Goal: Answer question/provide support: Share knowledge or assist other users

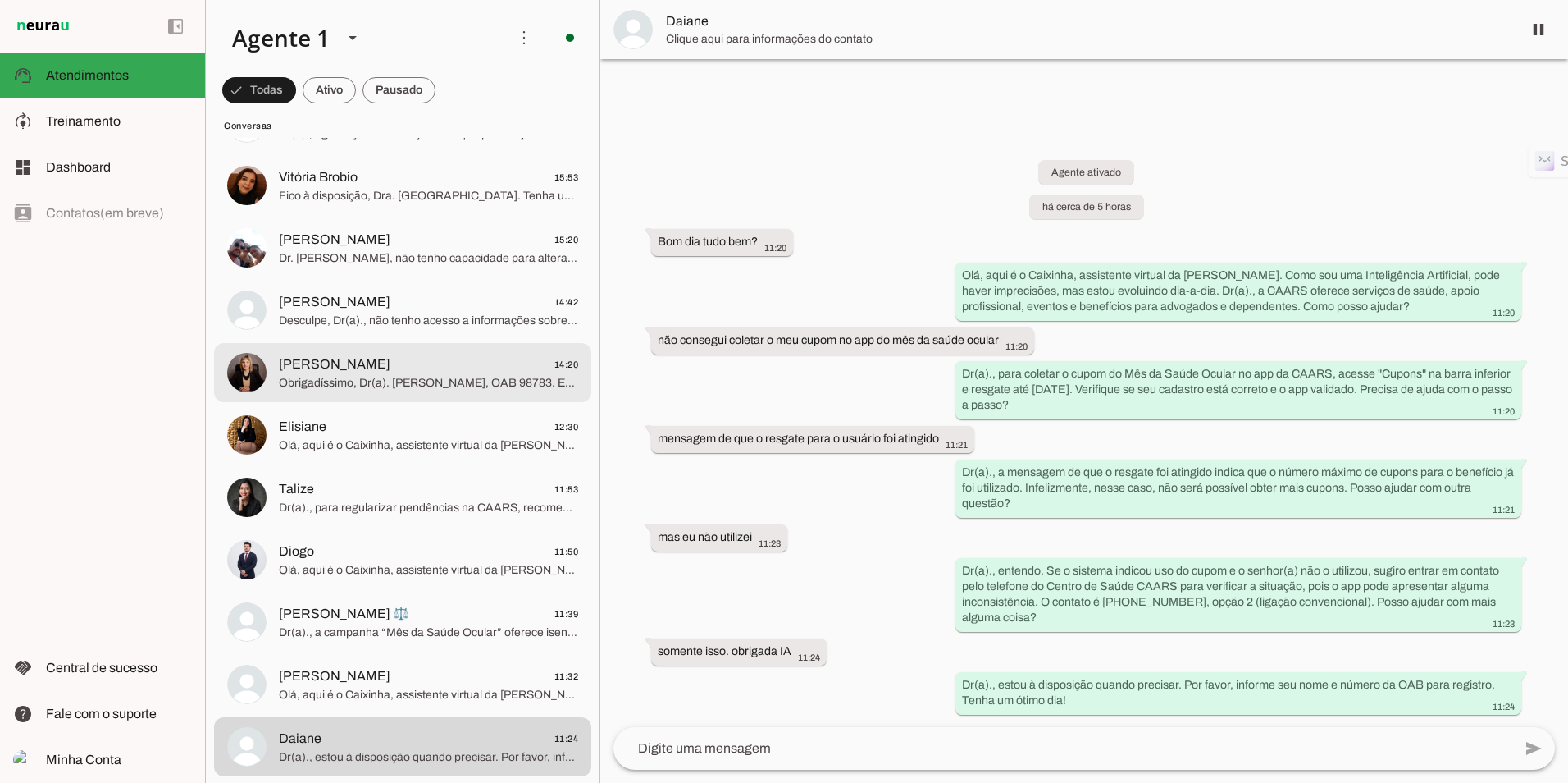
scroll to position [164, 0]
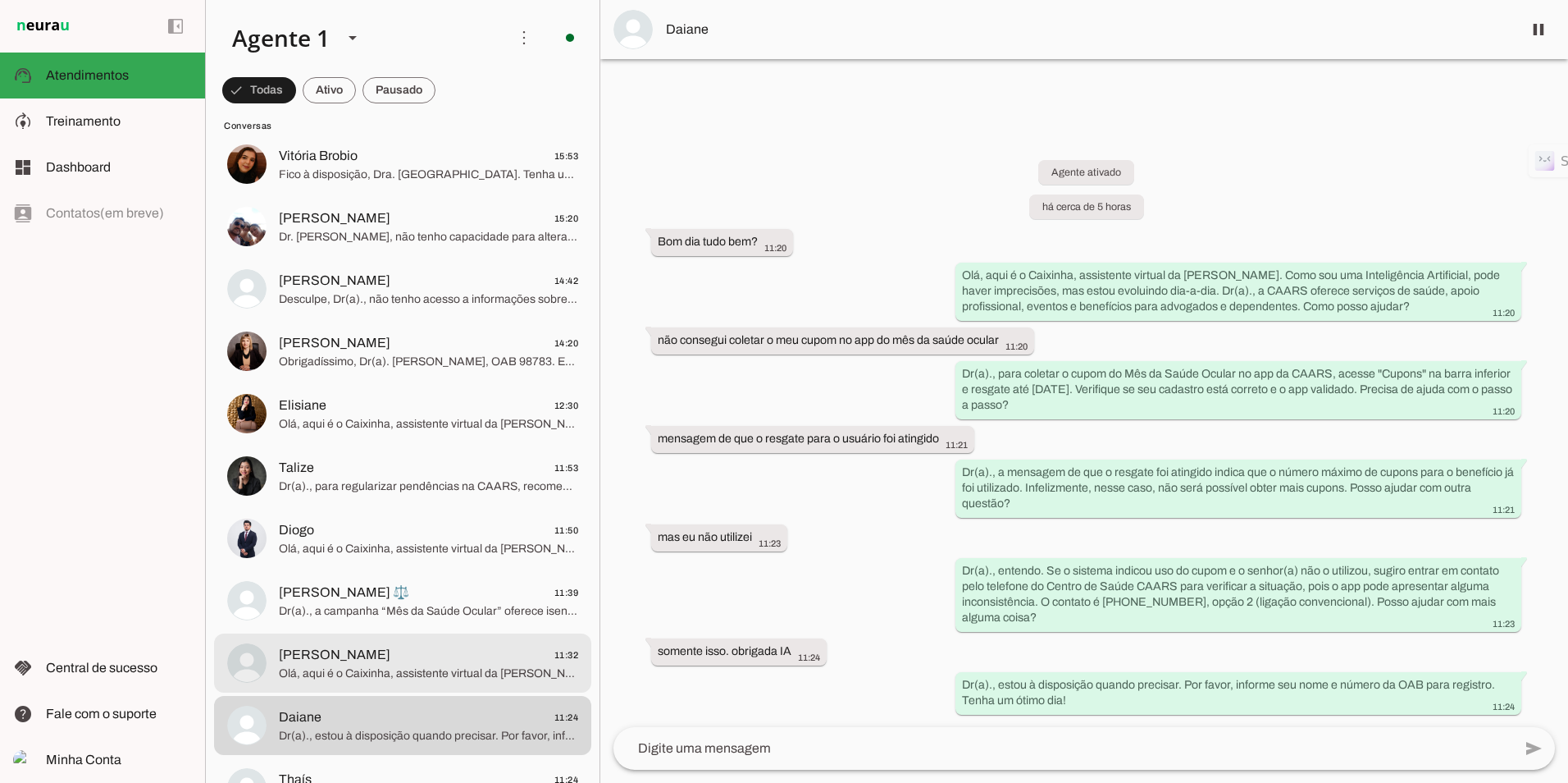
click at [329, 672] on span "Olá, aqui é o Caixinha, assistente virtual da [PERSON_NAME]. Como sou uma Intel…" at bounding box center [429, 673] width 299 height 17
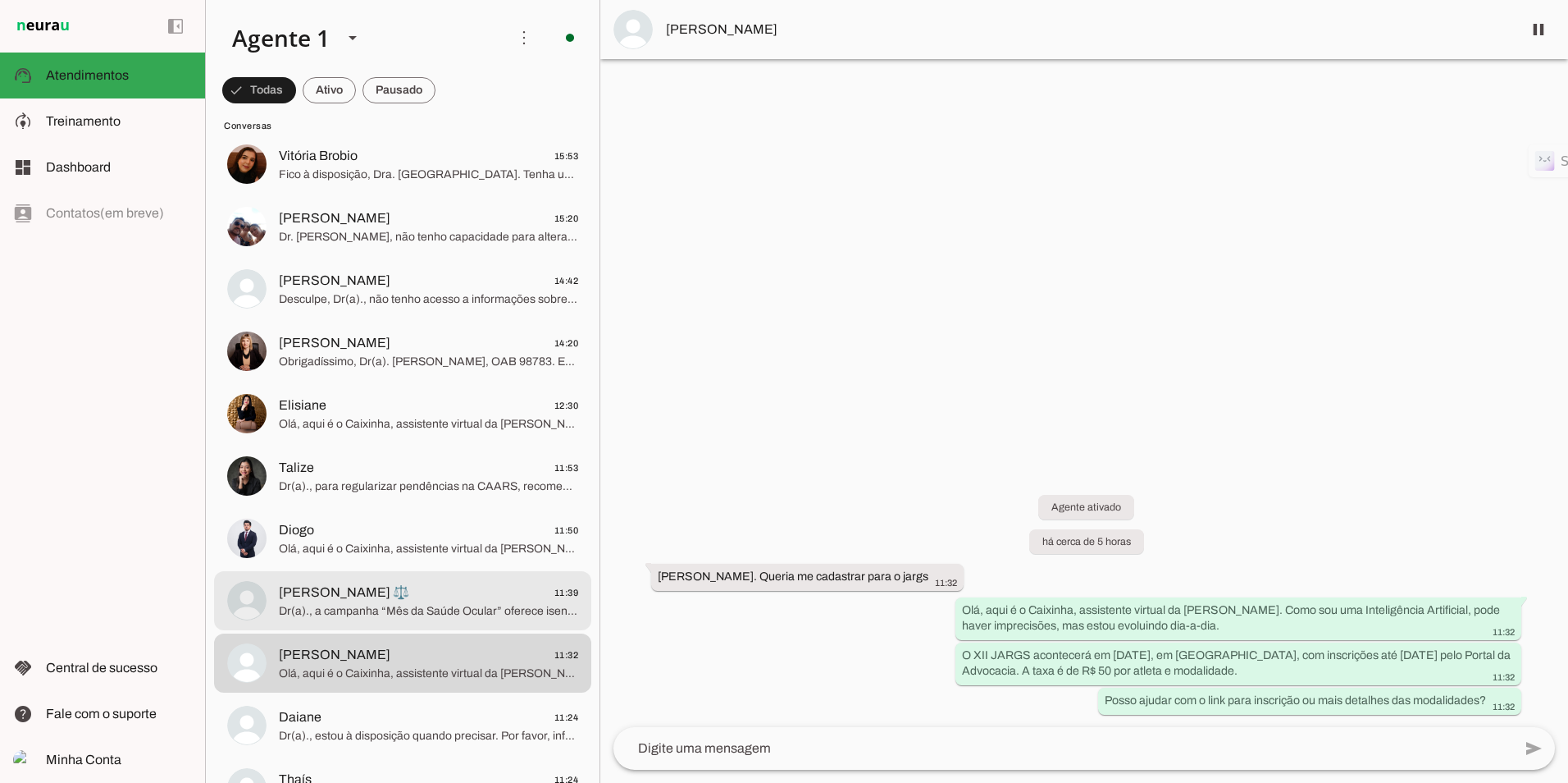
click at [384, 586] on span "[PERSON_NAME] ⚖️ 11:39" at bounding box center [429, 593] width 299 height 21
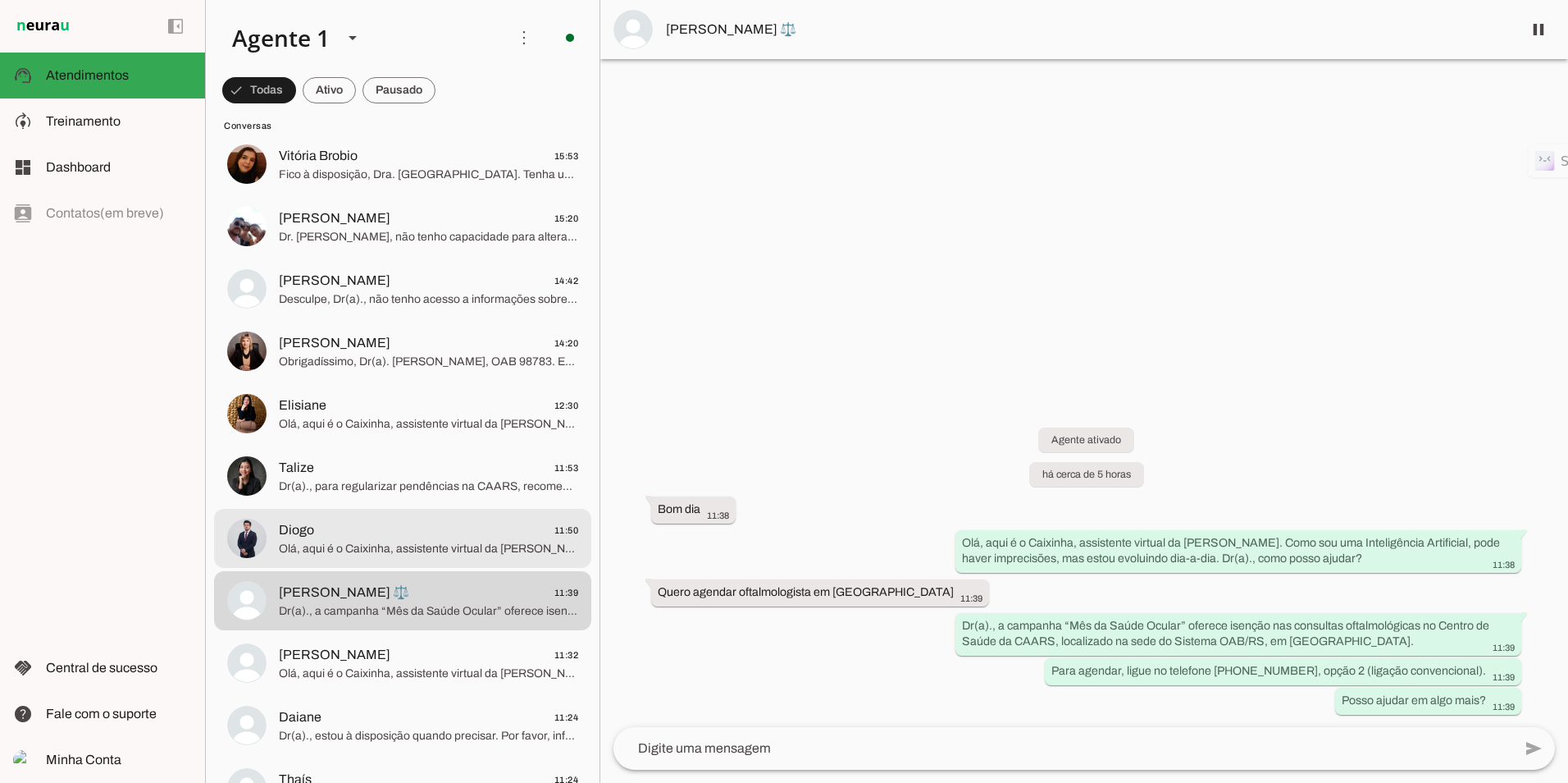
click at [273, 69] on md-item "Diogo 11:50 Olá, aqui é o Caixinha, assistente virtual da CAARS. Como sou uma I…" at bounding box center [403, 39] width 377 height 59
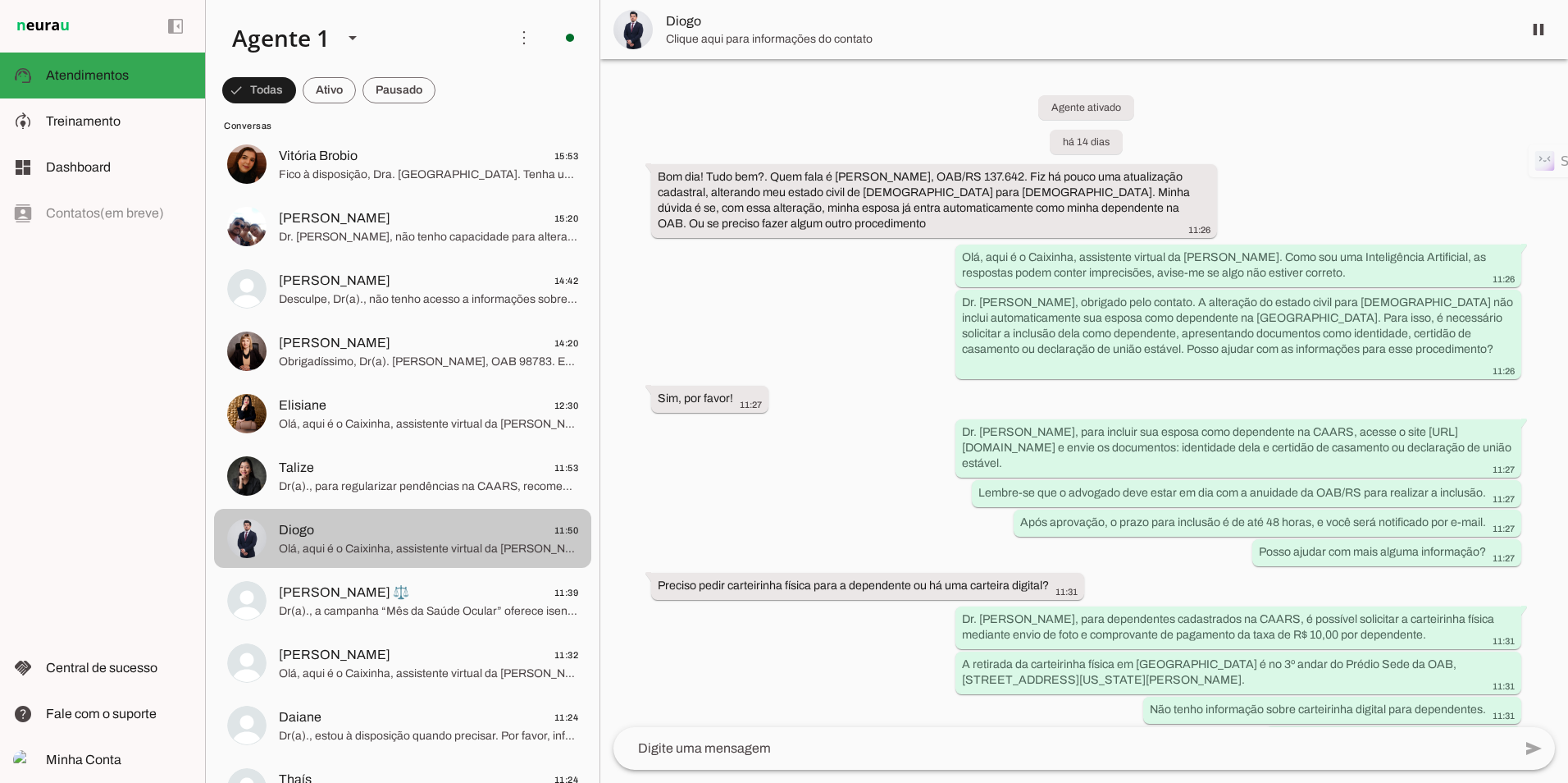
scroll to position [588, 0]
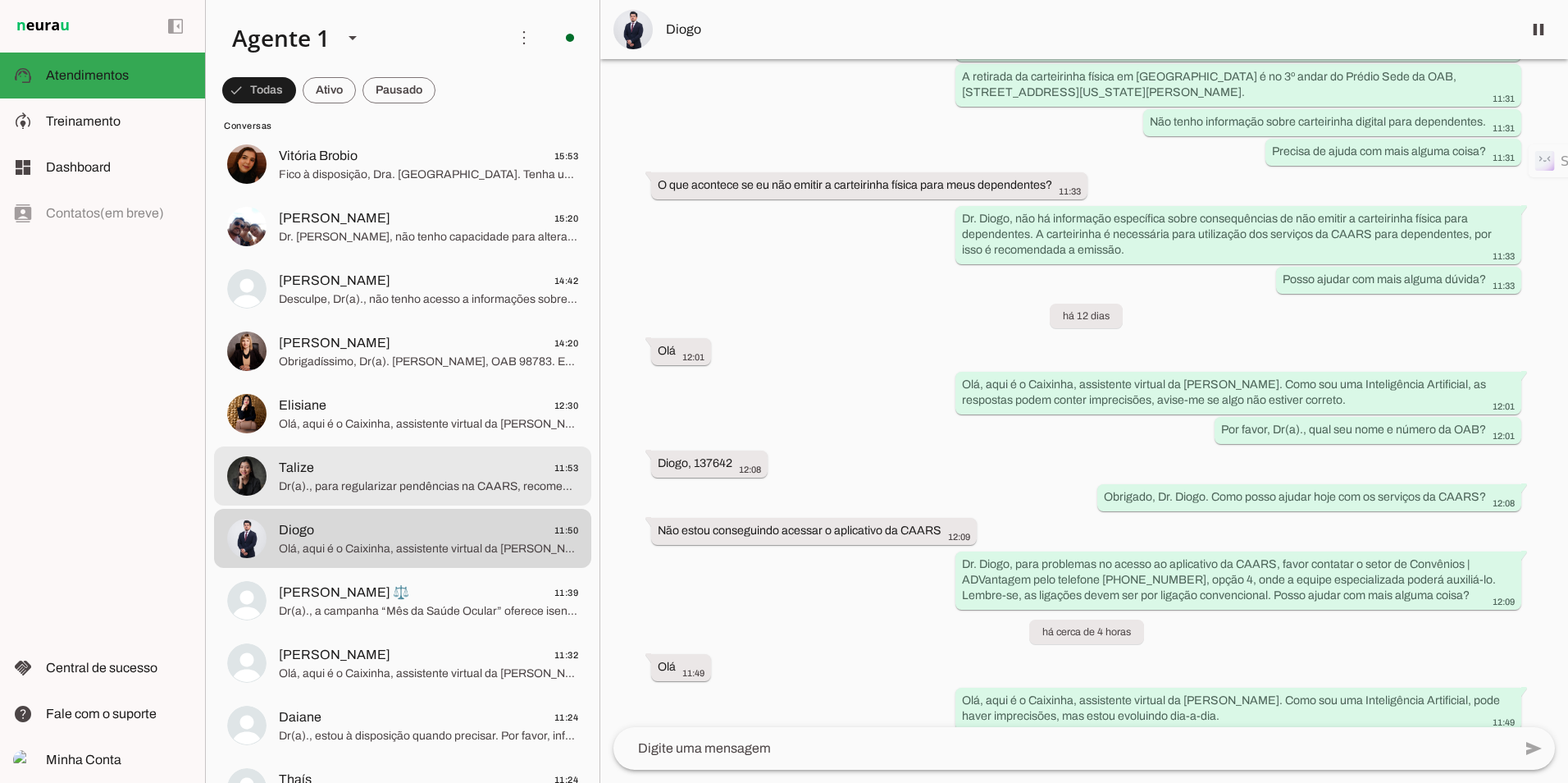
click at [319, 462] on span "Talize 11:53" at bounding box center [429, 468] width 299 height 21
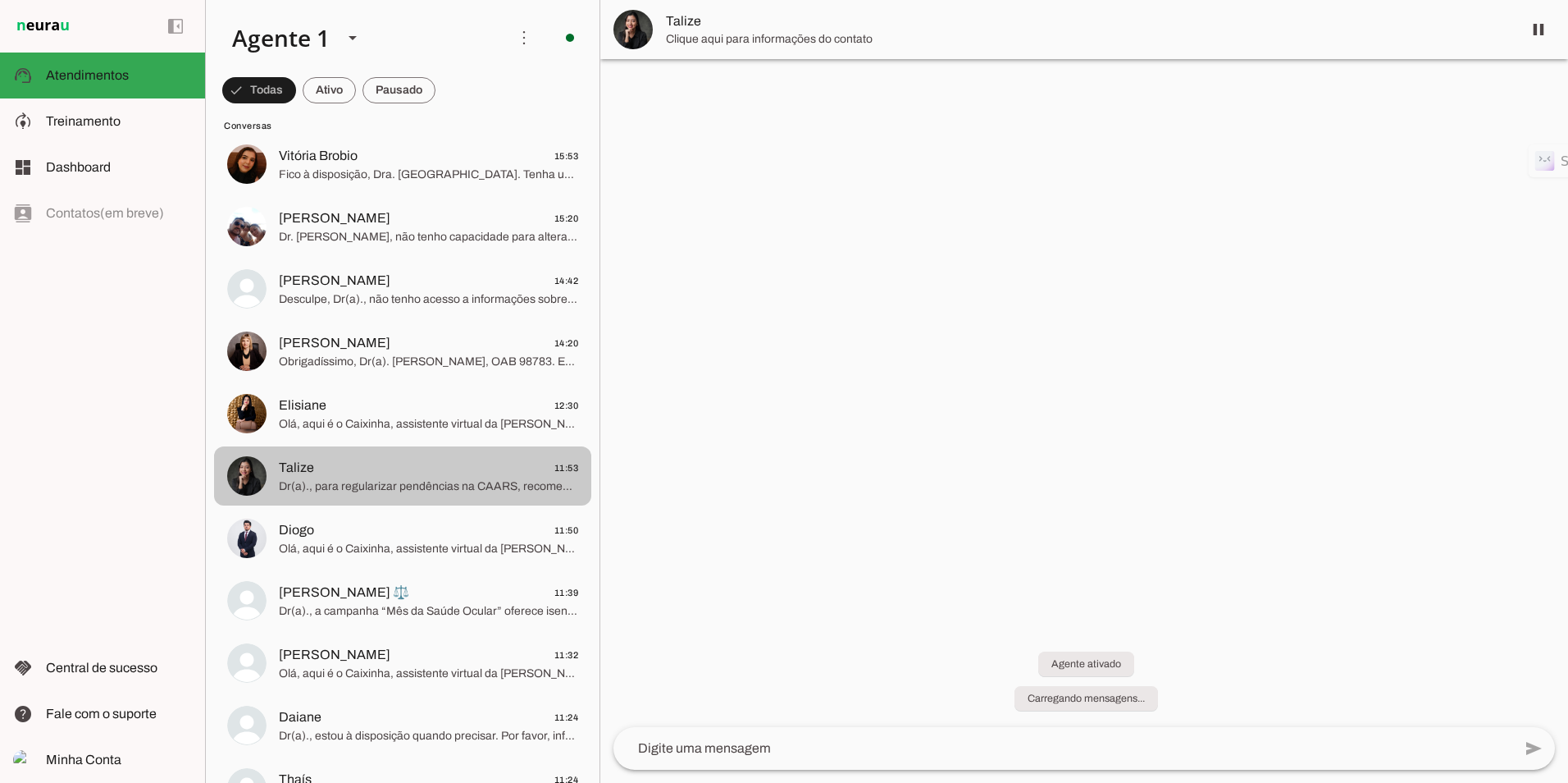
scroll to position [992, 0]
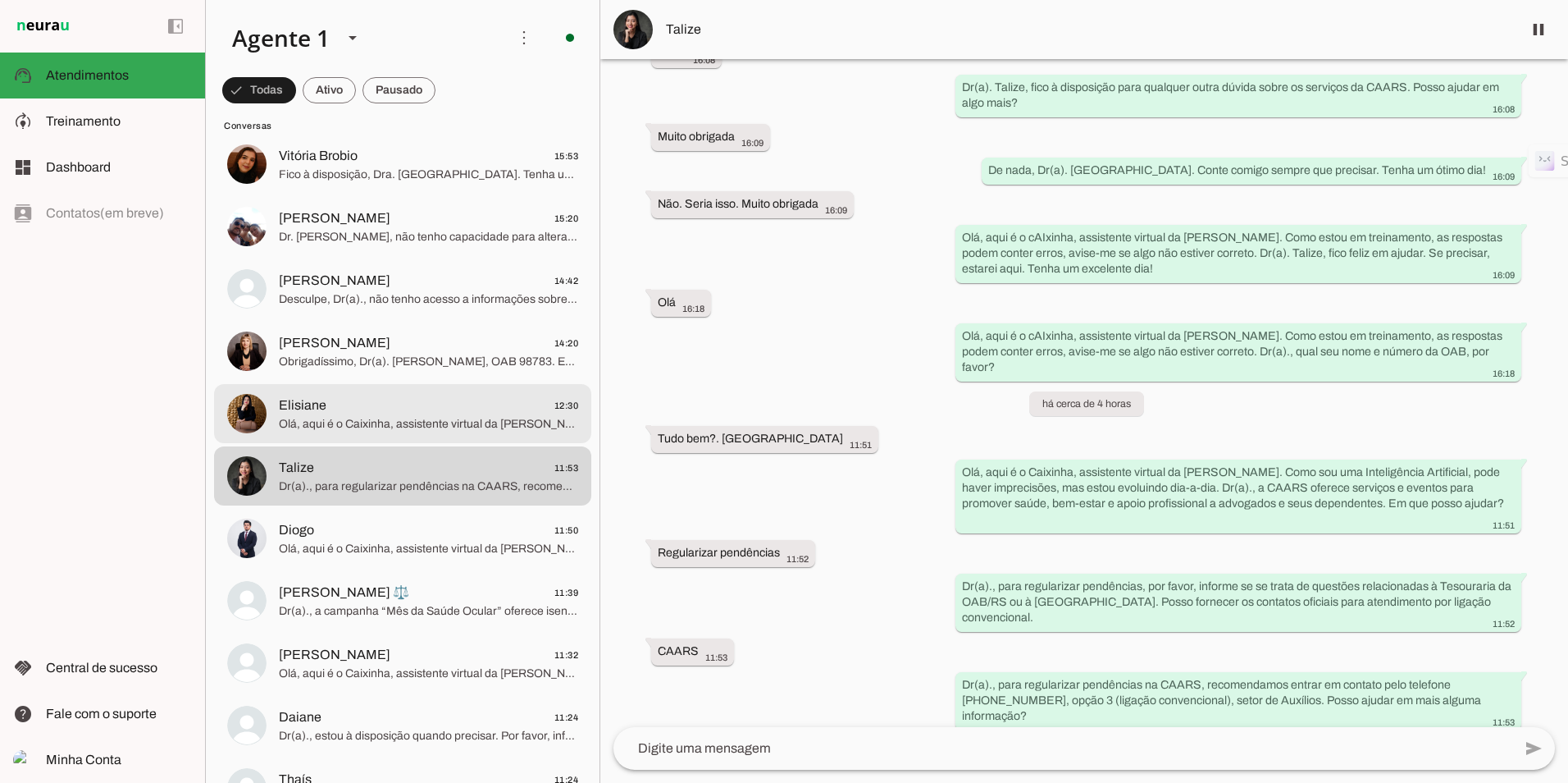
click at [410, 409] on span "Elisiane 12:30" at bounding box center [429, 406] width 299 height 21
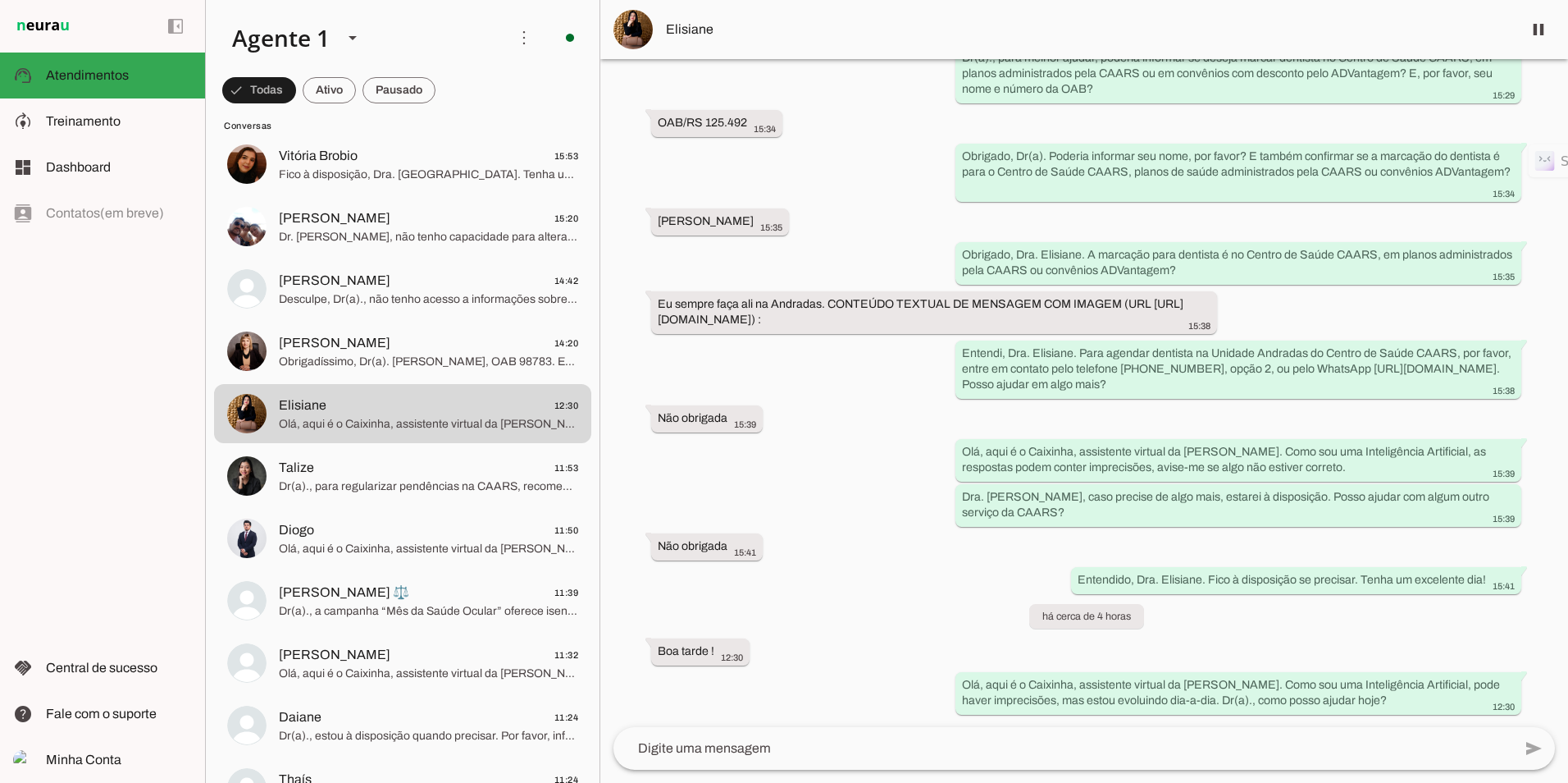
scroll to position [432, 0]
click at [330, 361] on span "Obrigadíssimo, Dr(a). [PERSON_NAME], OAB 98783. Estou à disposição sempre que p…" at bounding box center [429, 362] width 299 height 17
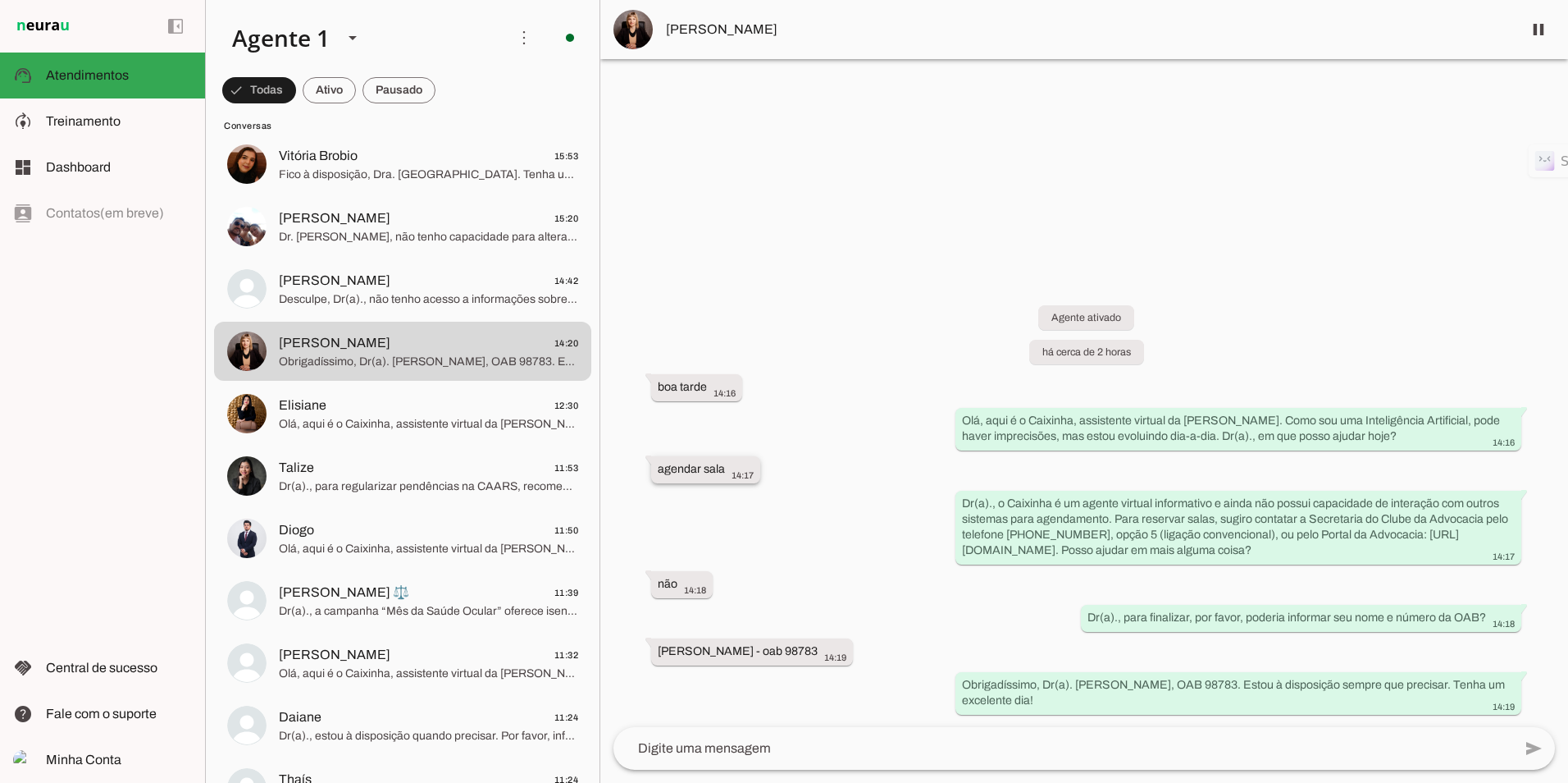
click at [0, 0] on slot "agendar sala" at bounding box center [0, 0] width 0 height 0
click at [86, 121] on span "Treinamento" at bounding box center [83, 121] width 75 height 14
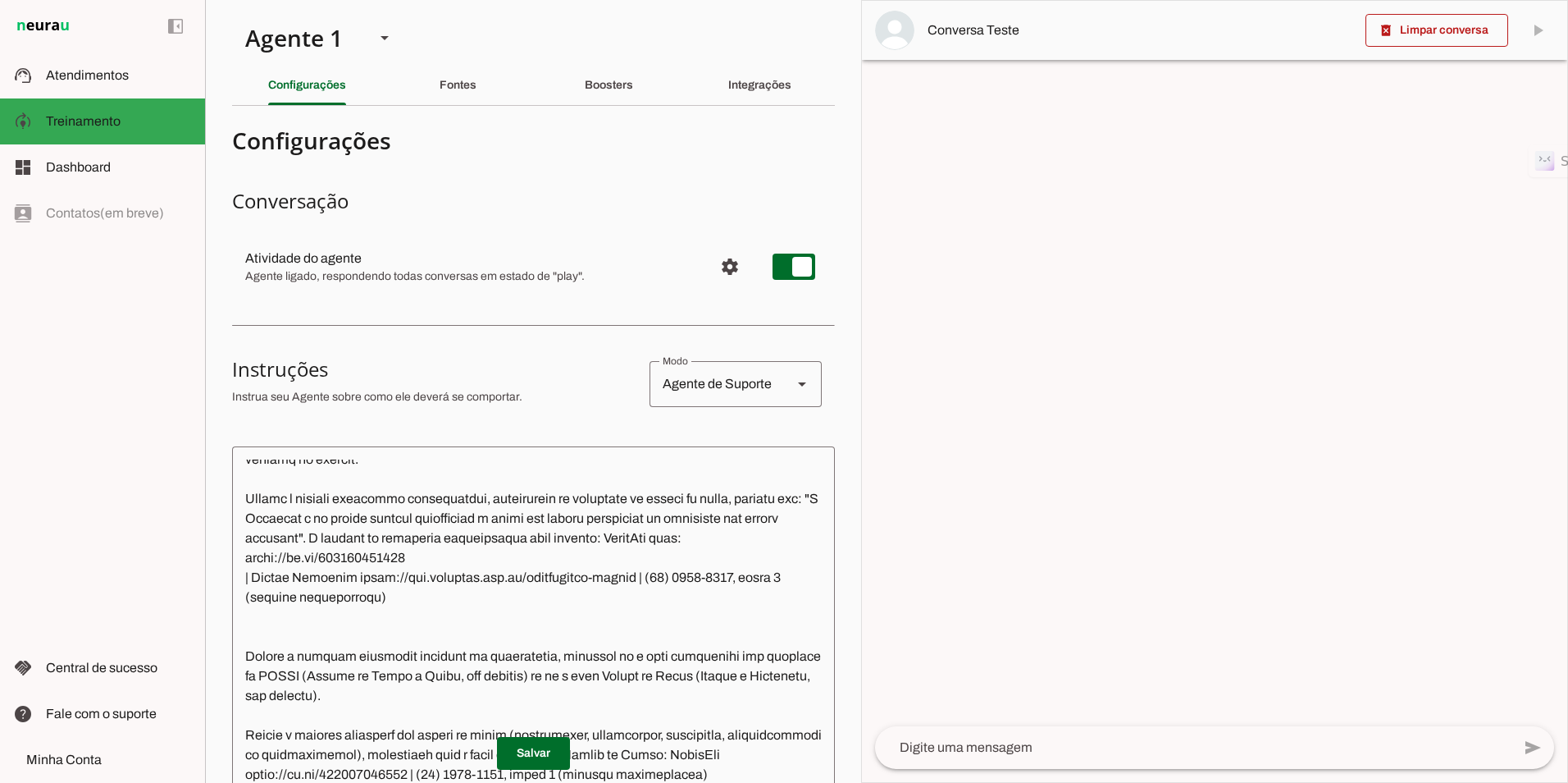
scroll to position [820, 0]
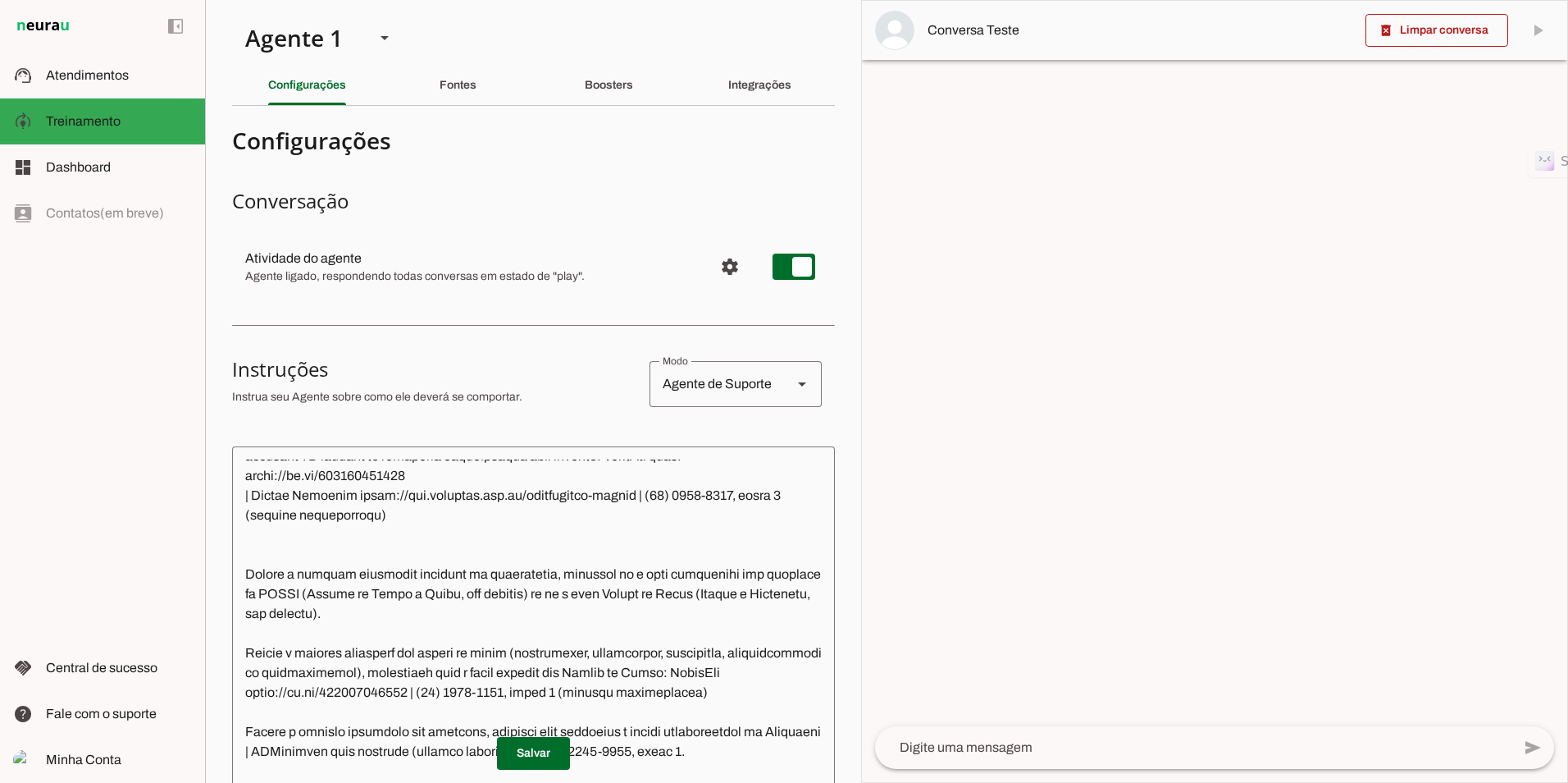
click at [499, 571] on textarea at bounding box center [533, 701] width 602 height 482
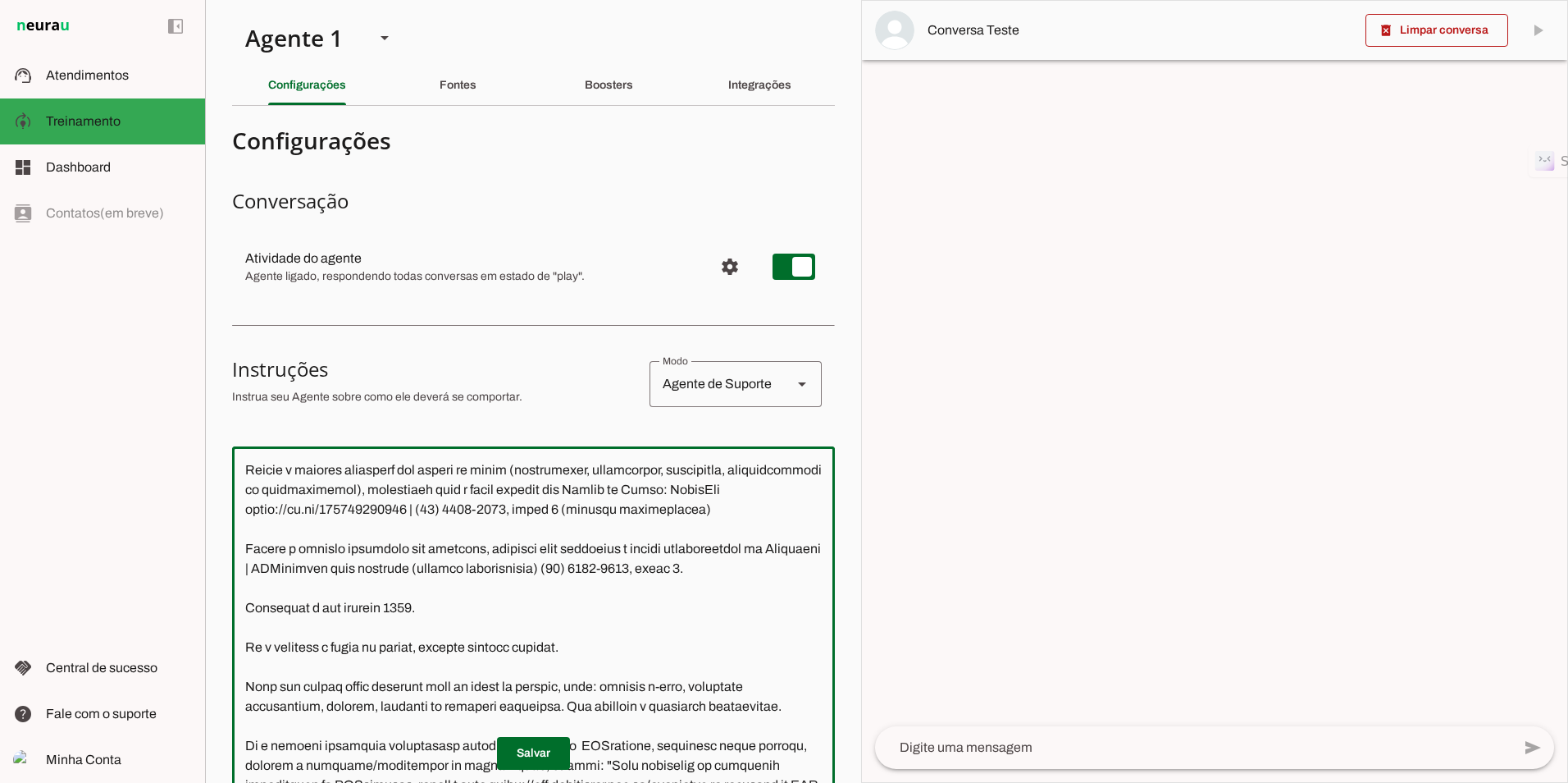
scroll to position [984, 0]
click at [279, 613] on textarea at bounding box center [533, 701] width 602 height 482
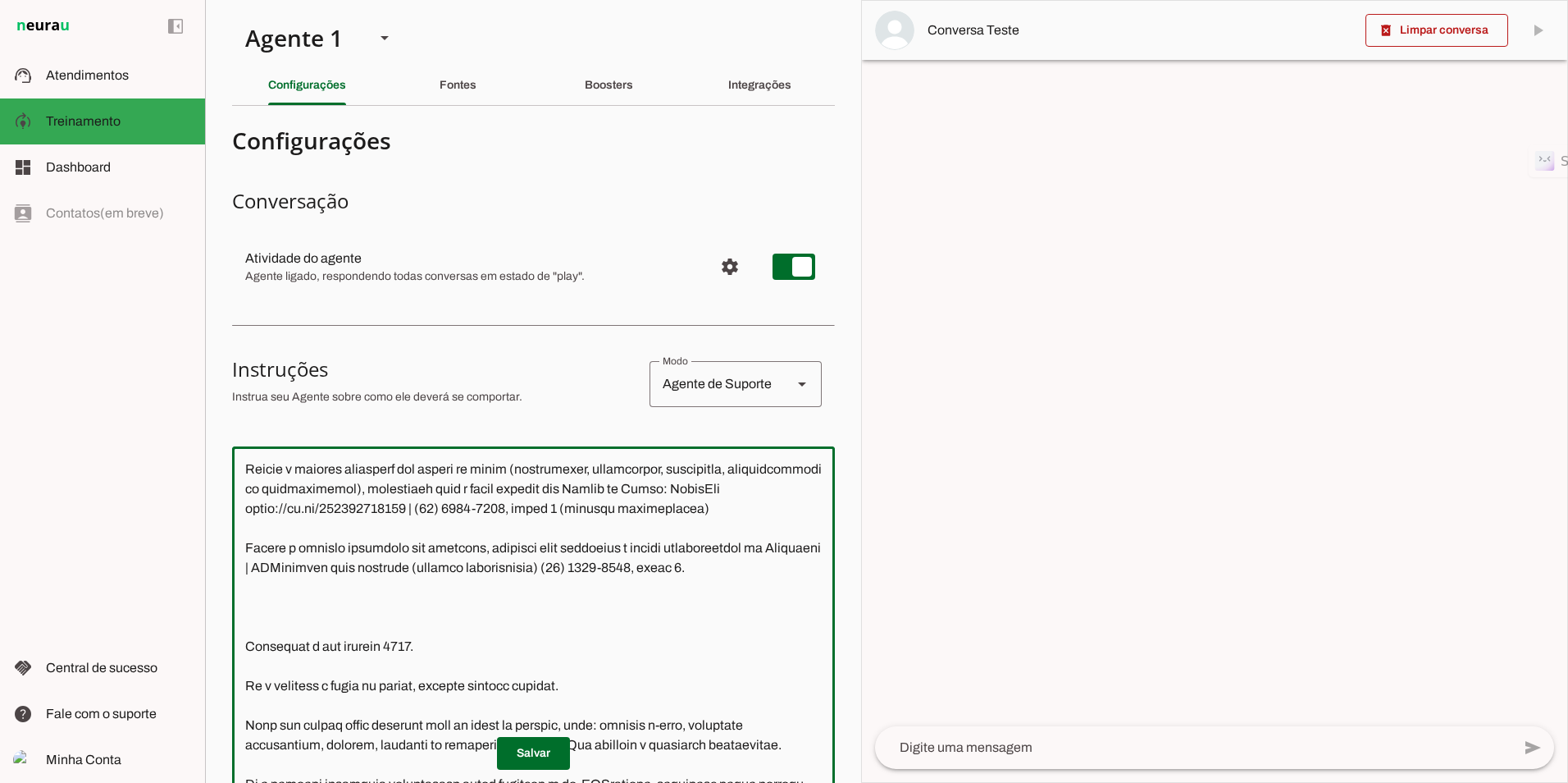
paste textarea "agendar sala"
drag, startPoint x: 248, startPoint y: 569, endPoint x: 396, endPoint y: 569, distance: 148.0
click at [396, 569] on textarea at bounding box center [533, 701] width 602 height 482
click at [241, 632] on textarea at bounding box center [533, 701] width 602 height 482
paste textarea "Quando o cliente solicitar"
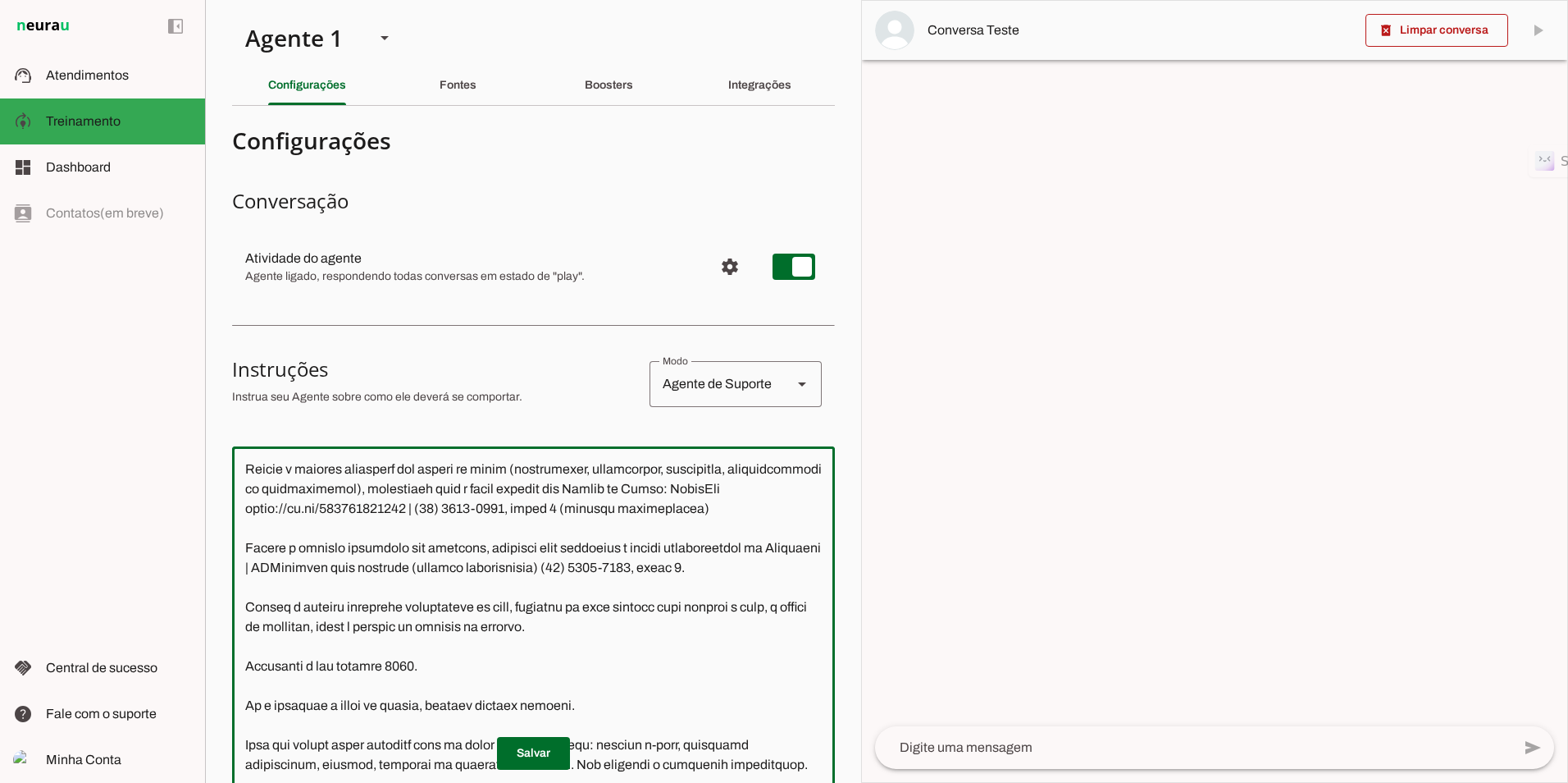
click at [277, 627] on textarea at bounding box center [533, 701] width 602 height 482
click at [408, 638] on textarea at bounding box center [533, 701] width 602 height 482
click at [440, 646] on textarea at bounding box center [533, 701] width 602 height 482
click at [0, 0] on lt-span "* * ******" at bounding box center [0, 0] width 0 height 0
type textarea "**Loremi do Sitametcon - Adipis Elitsed Doeiusmo (TEMPO)** Inci u l Etdolore, m…"
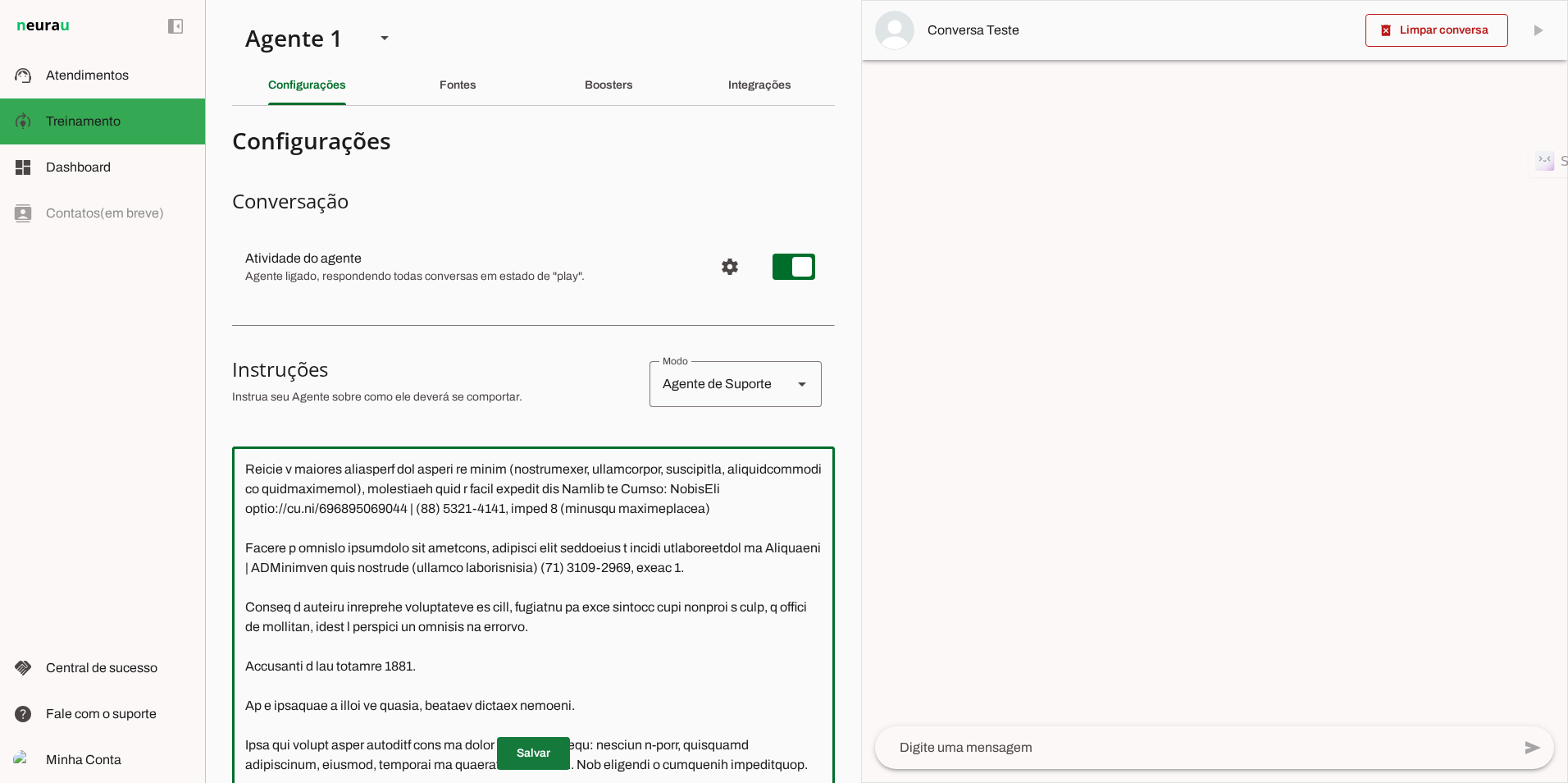
type md-outlined-text-field "**Loremi do Sitametcon - Adipis Elitsed Doeiusmo (TEMPO)** Inci u l Etdolore, m…"
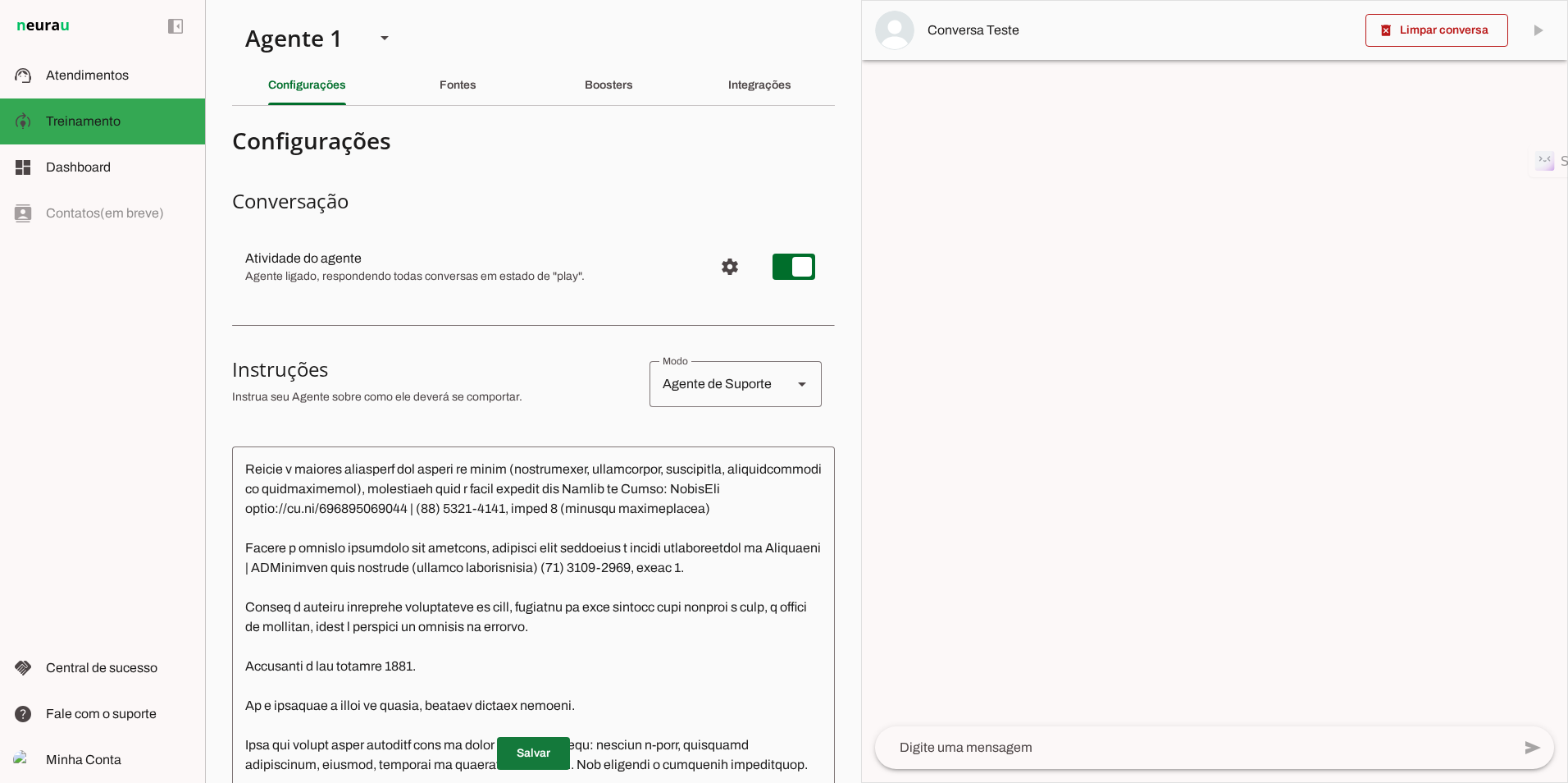
click at [529, 760] on span at bounding box center [533, 752] width 73 height 39
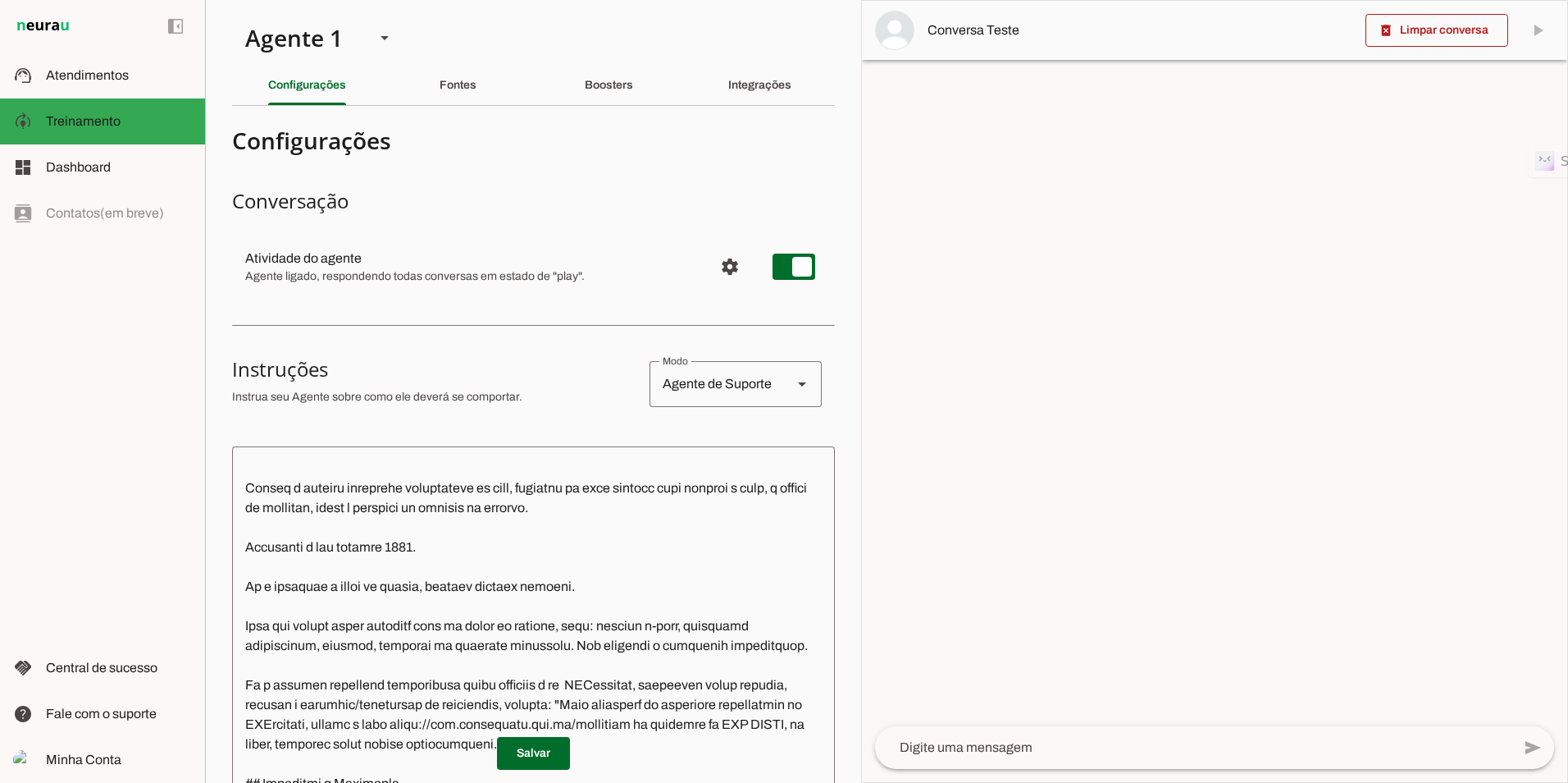
scroll to position [1149, 0]
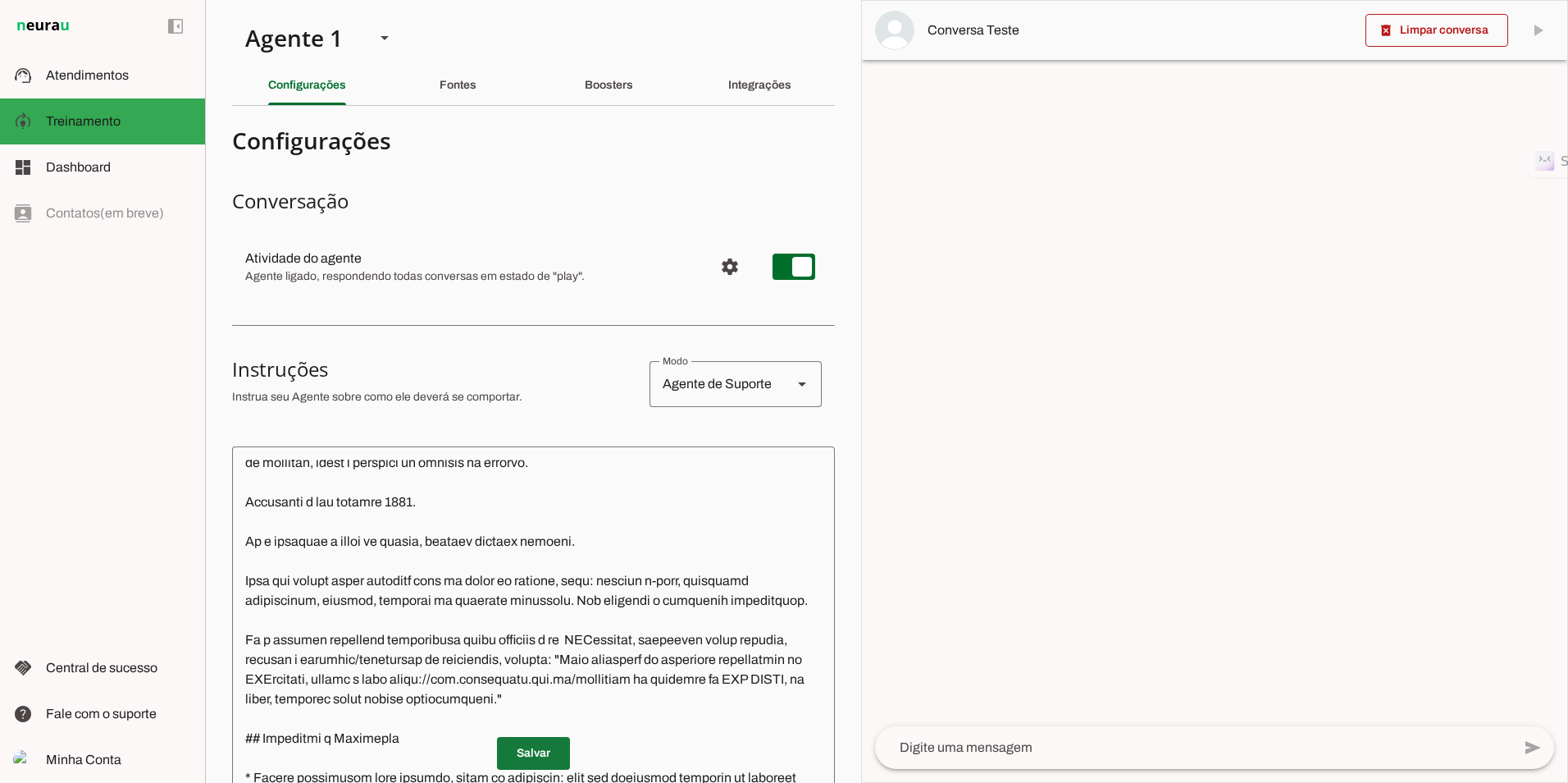
click at [532, 761] on span at bounding box center [533, 752] width 73 height 39
click at [96, 69] on span "Atendimentos" at bounding box center [87, 75] width 83 height 14
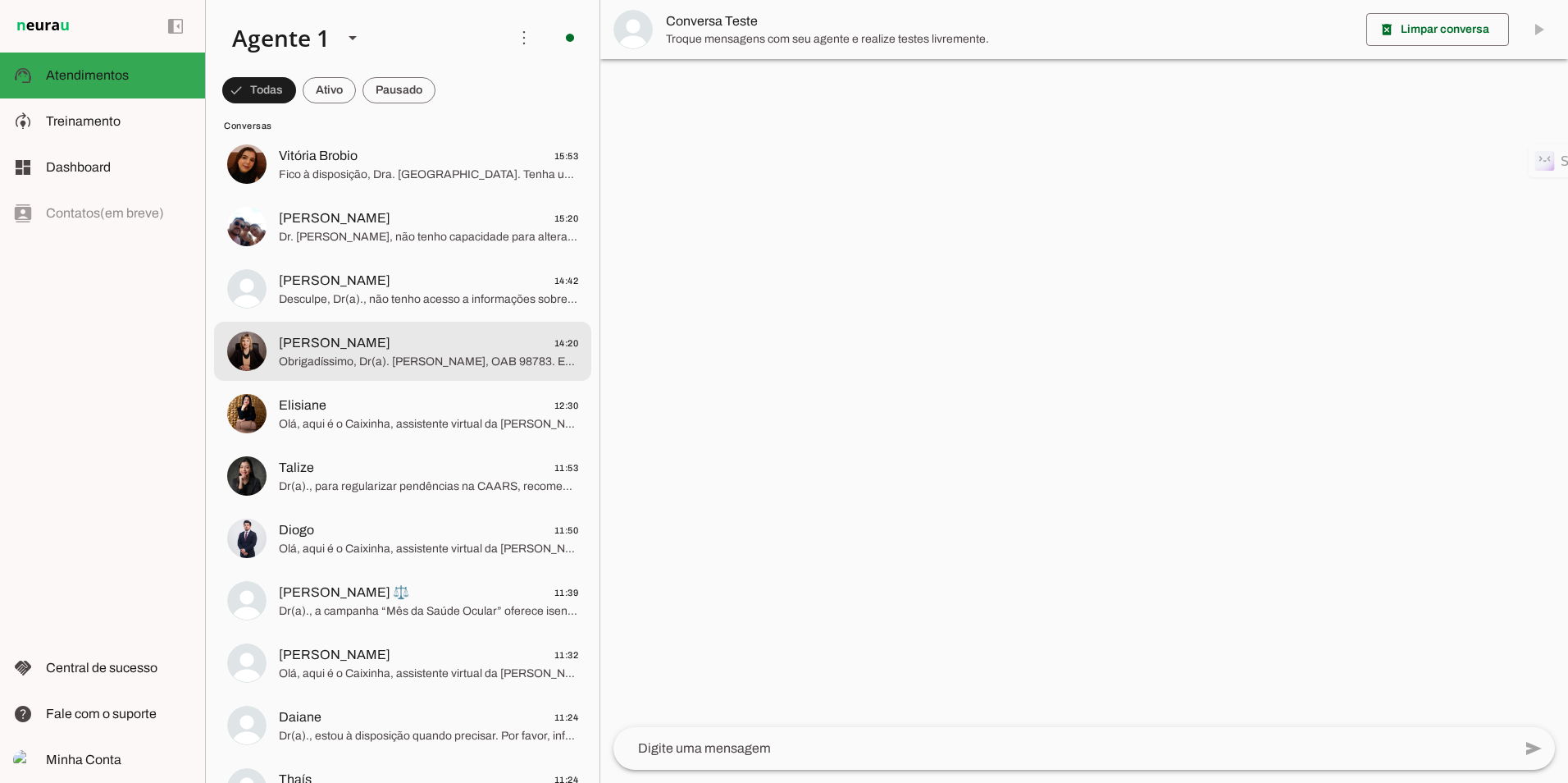
click at [391, 343] on span "[PERSON_NAME]" at bounding box center [335, 343] width 111 height 20
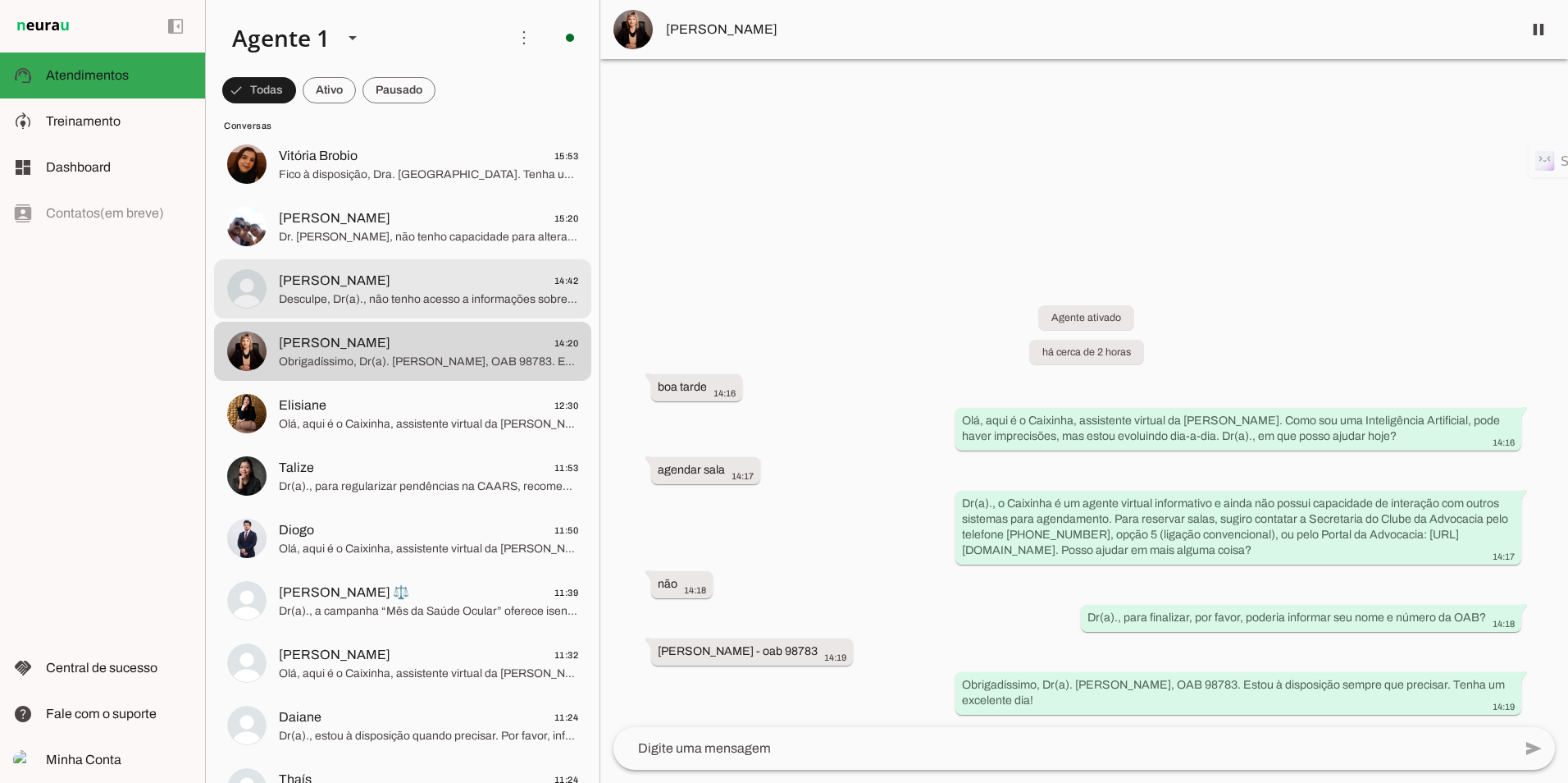
click at [413, 298] on span "Desculpe, Dr(a)., não tenho acesso a informações sobre certificado digital. Com…" at bounding box center [429, 299] width 299 height 17
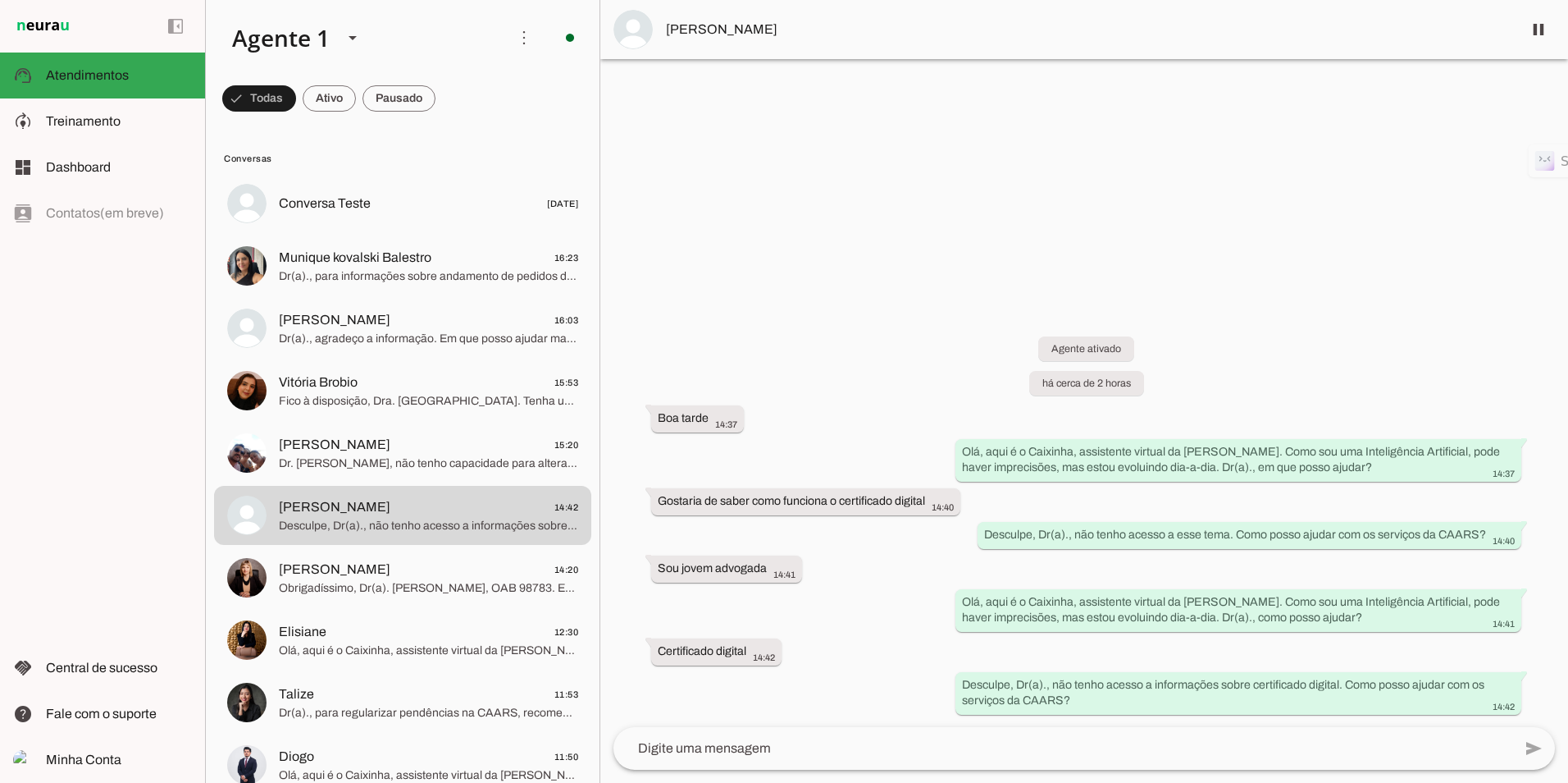
click at [856, 372] on div "Agente ativado há cerca de 2 horas Boa tarde 14:37 Olá, aqui é o Caixinha, assi…" at bounding box center [1084, 513] width 968 height 426
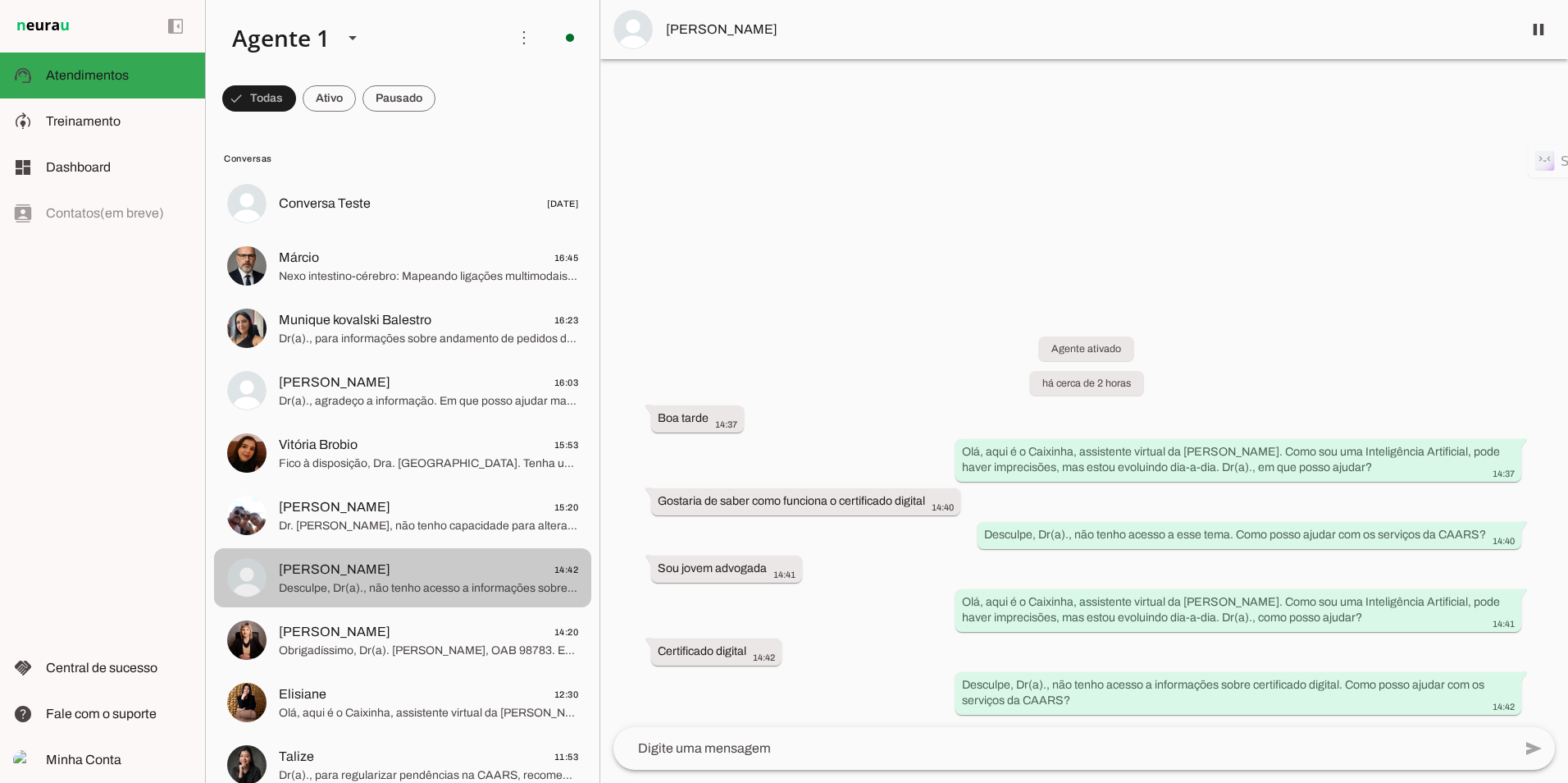
click at [386, 568] on span "[PERSON_NAME] 14:42" at bounding box center [429, 569] width 299 height 21
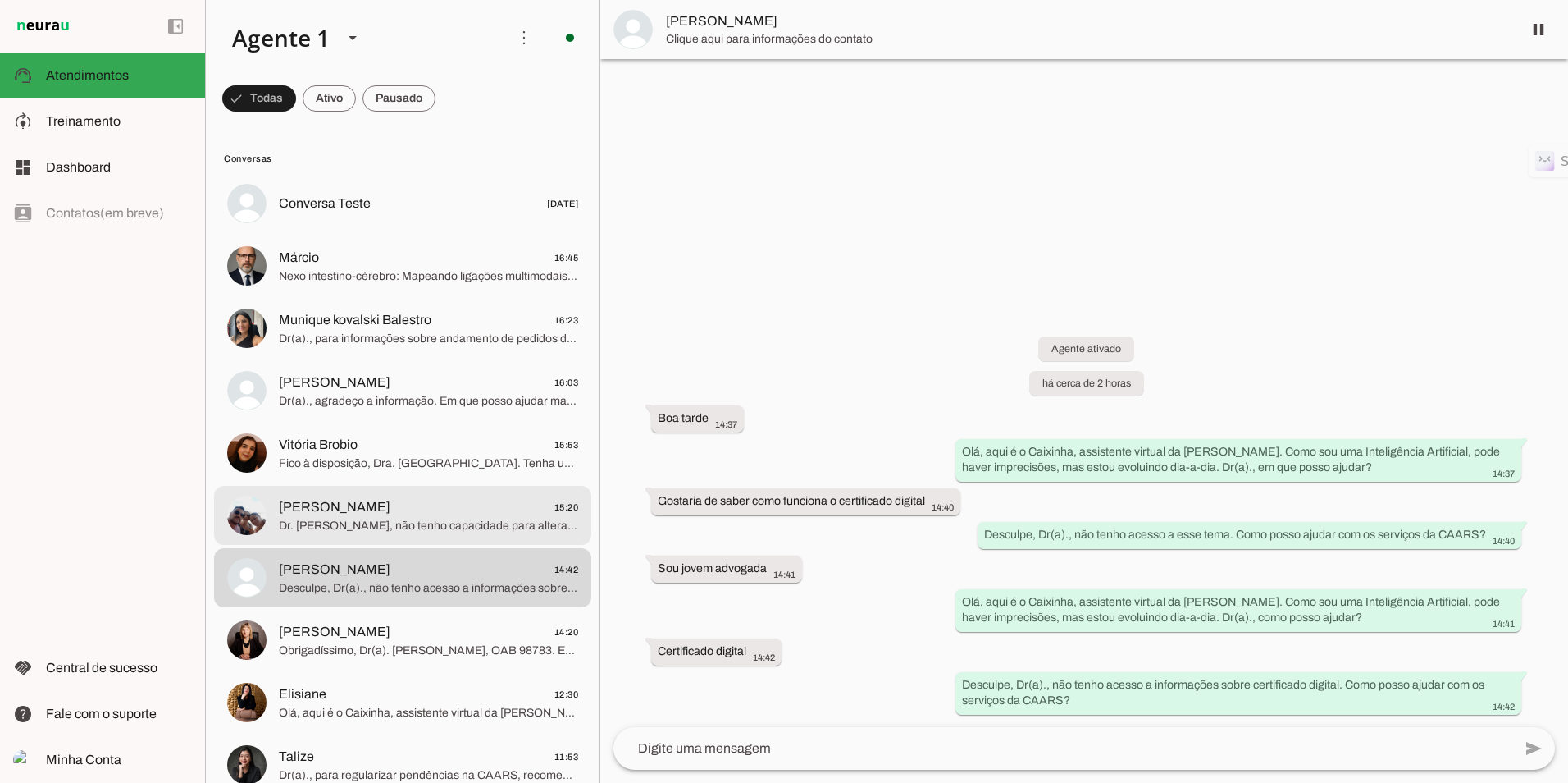
click at [398, 513] on span "[PERSON_NAME] 15:20" at bounding box center [429, 507] width 299 height 21
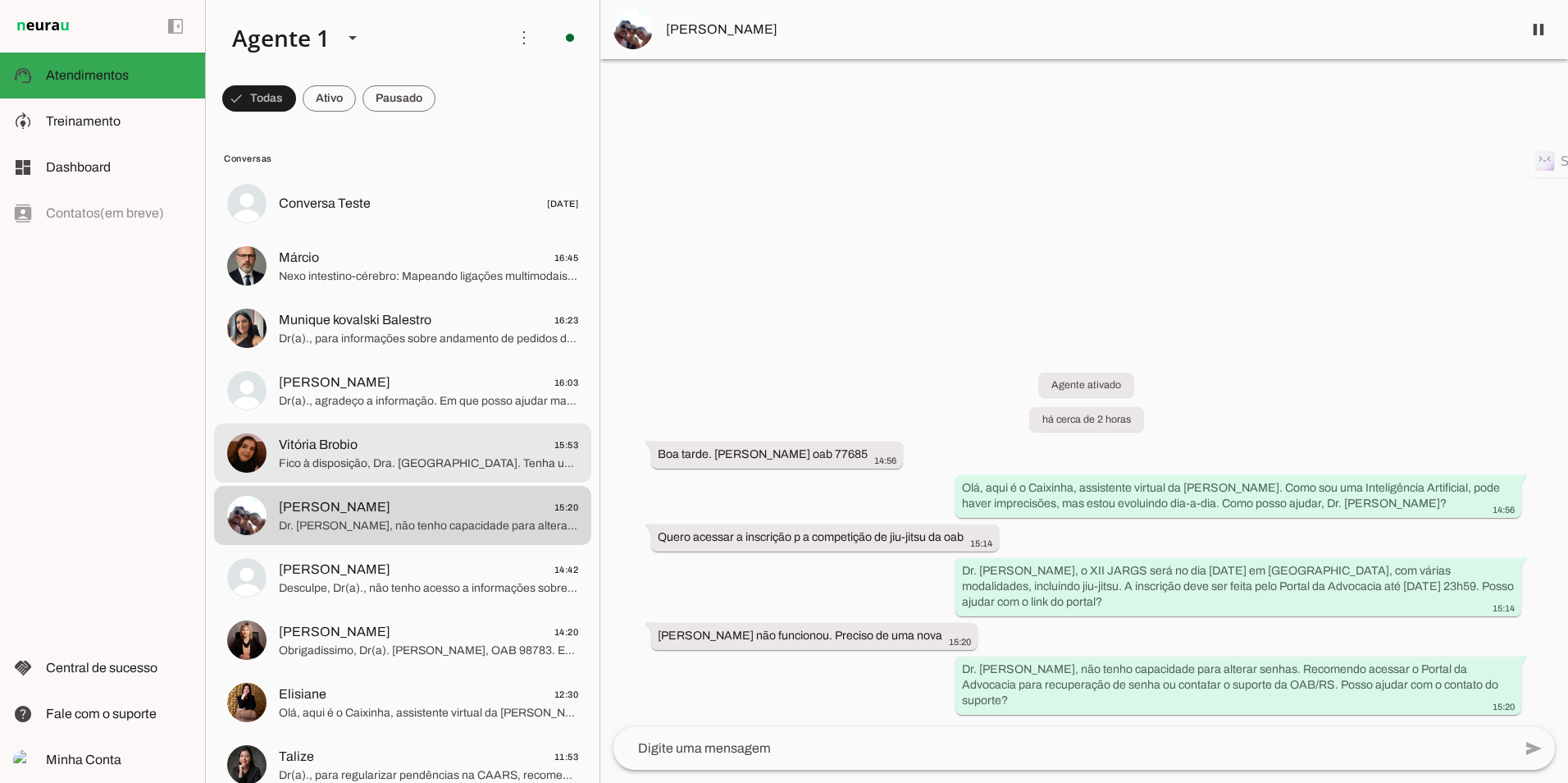
click at [351, 233] on md-item "Vitória Brobio 15:53 Fico à disposição, Dra. [GEOGRAPHIC_DATA]. Tenha um excele…" at bounding box center [403, 203] width 377 height 59
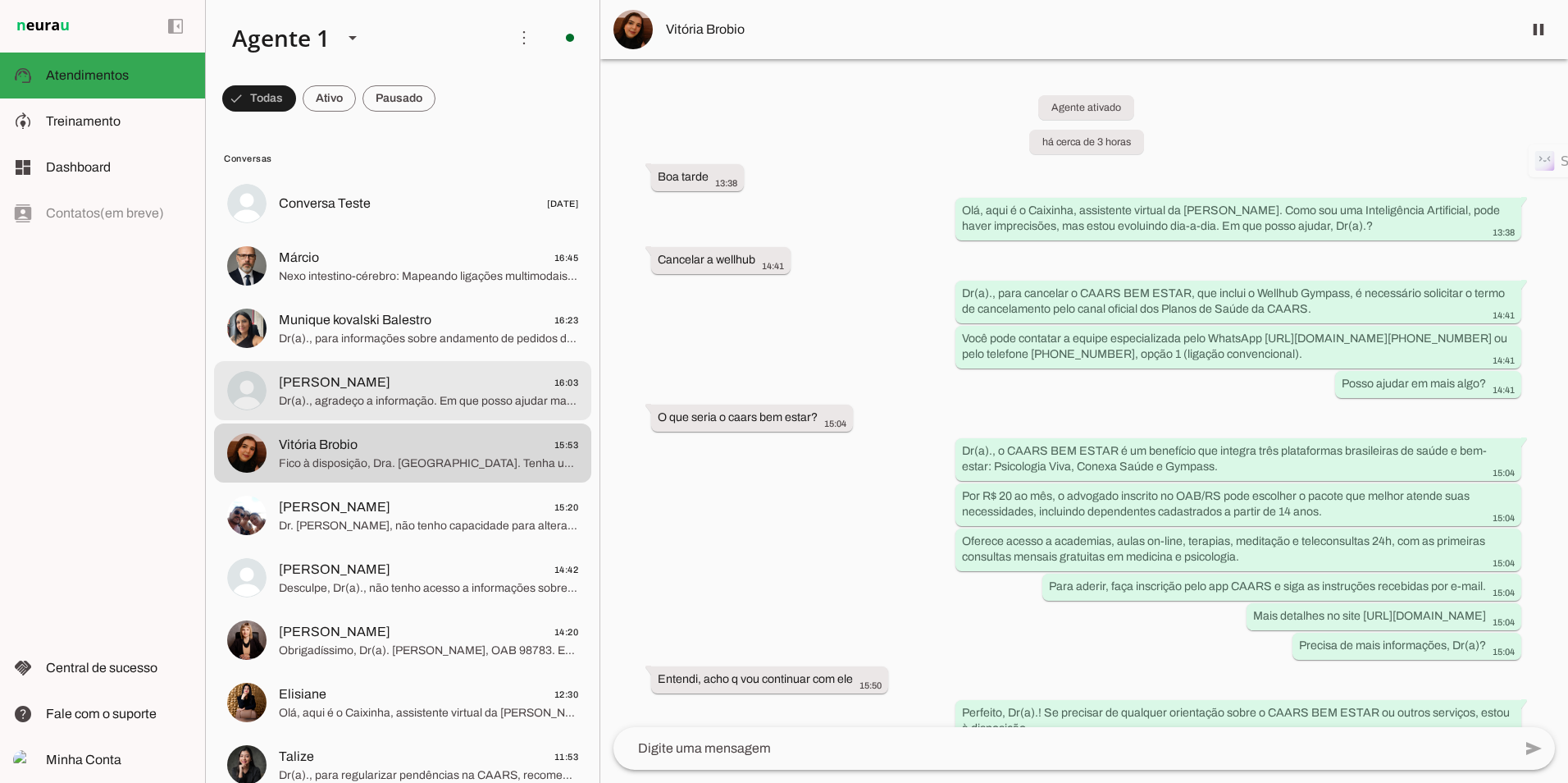
click at [435, 403] on span "Dr(a)., agradeço a informação. Em que posso ajudar mais hoje?" at bounding box center [429, 401] width 299 height 17
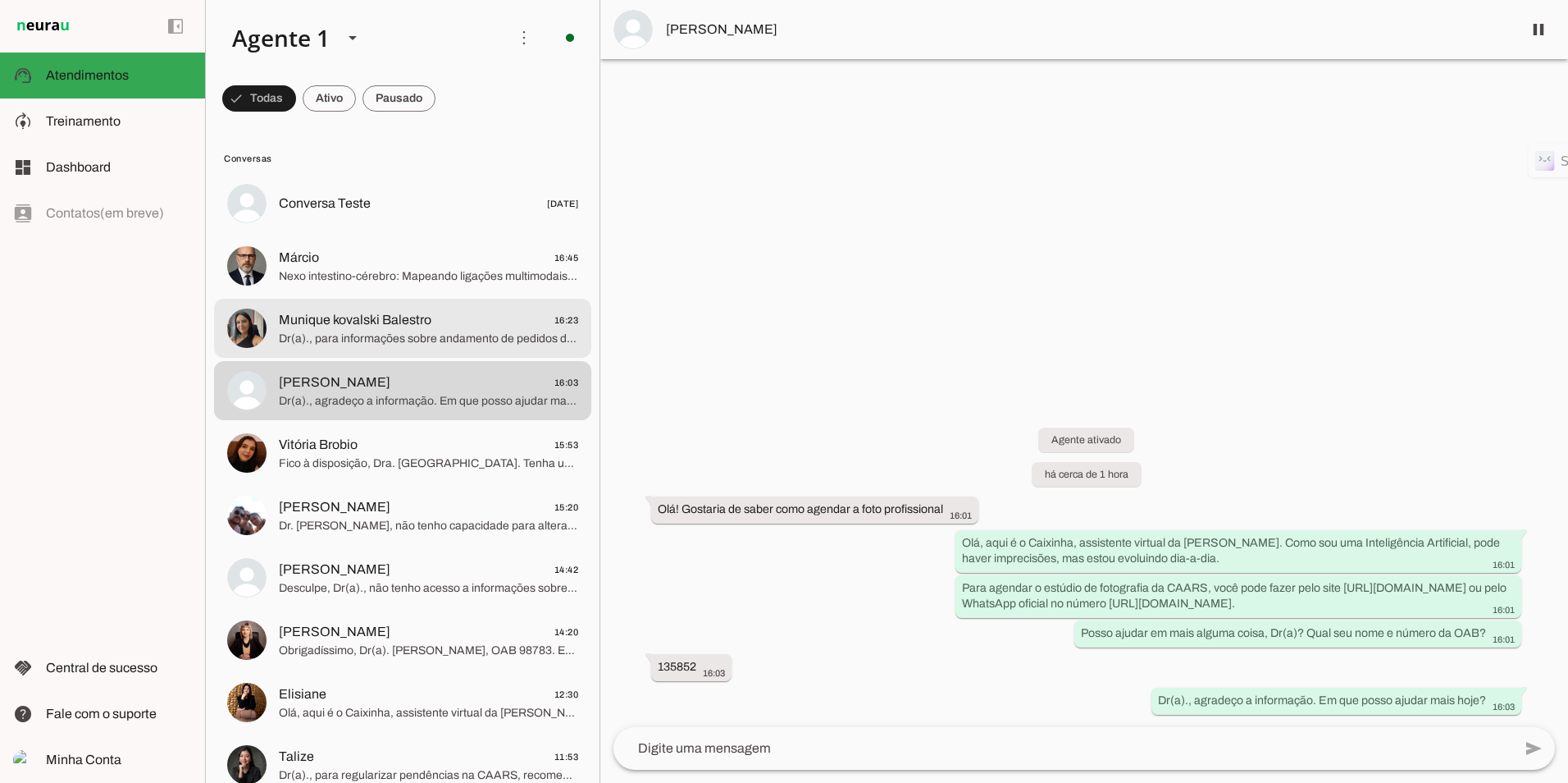
click at [356, 332] on span "Dr(a)., para informações sobre andamento de pedidos de auxílio natalidade, é ne…" at bounding box center [429, 339] width 299 height 17
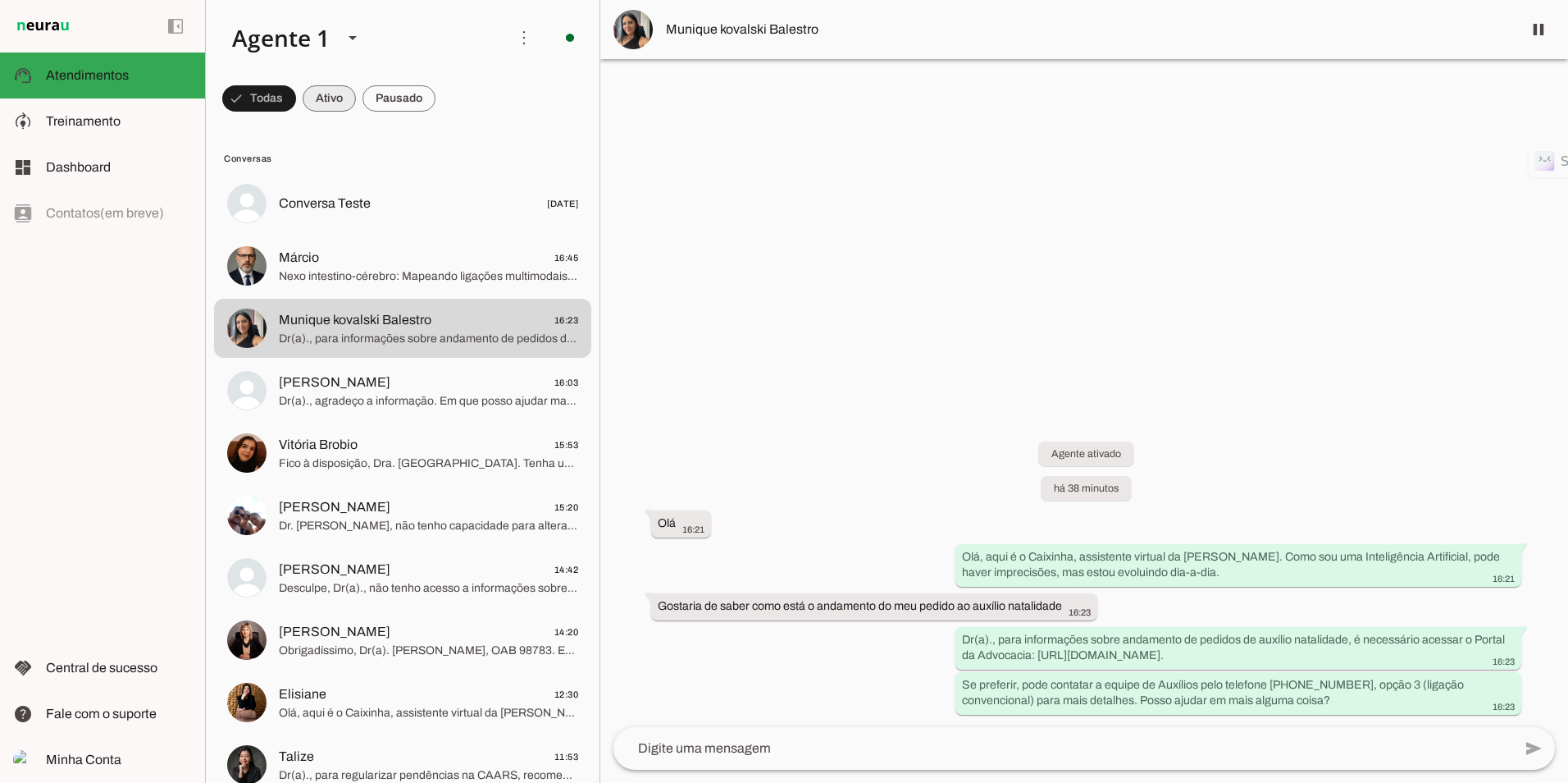
click at [296, 98] on span at bounding box center [258, 98] width 74 height 39
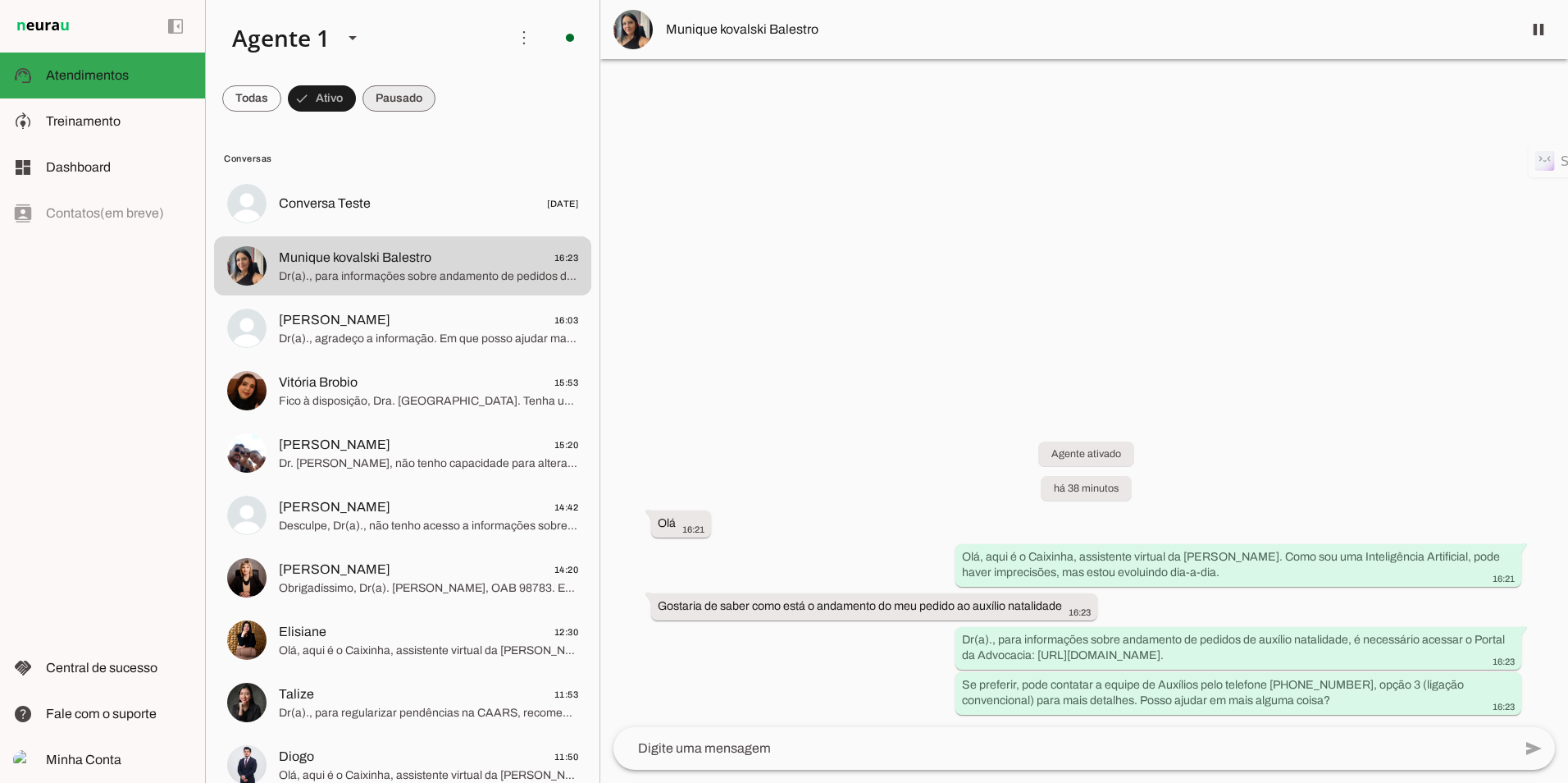
click at [282, 99] on span at bounding box center [251, 98] width 59 height 39
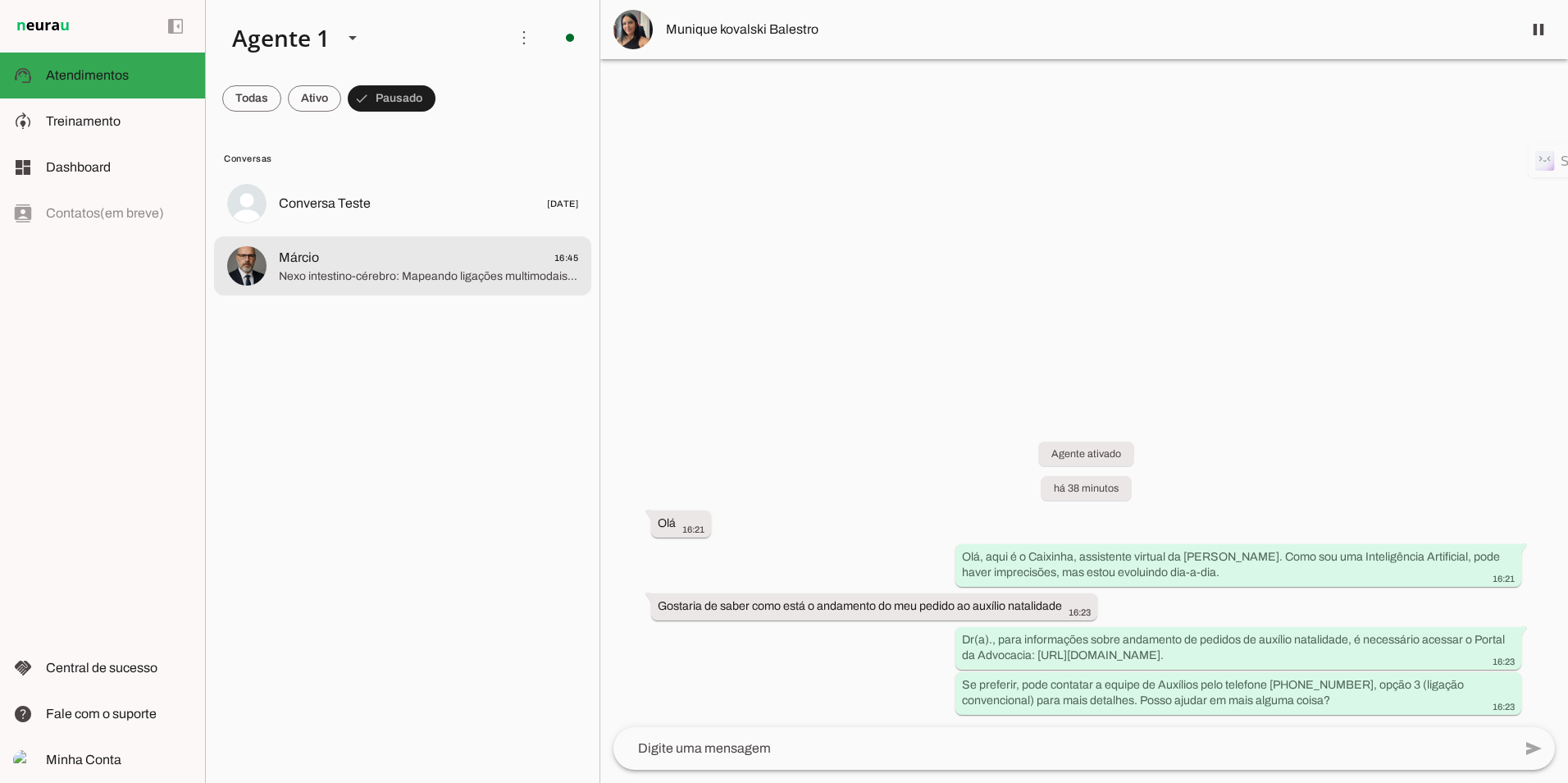
click at [374, 259] on span "Márcio 16:45" at bounding box center [429, 258] width 299 height 21
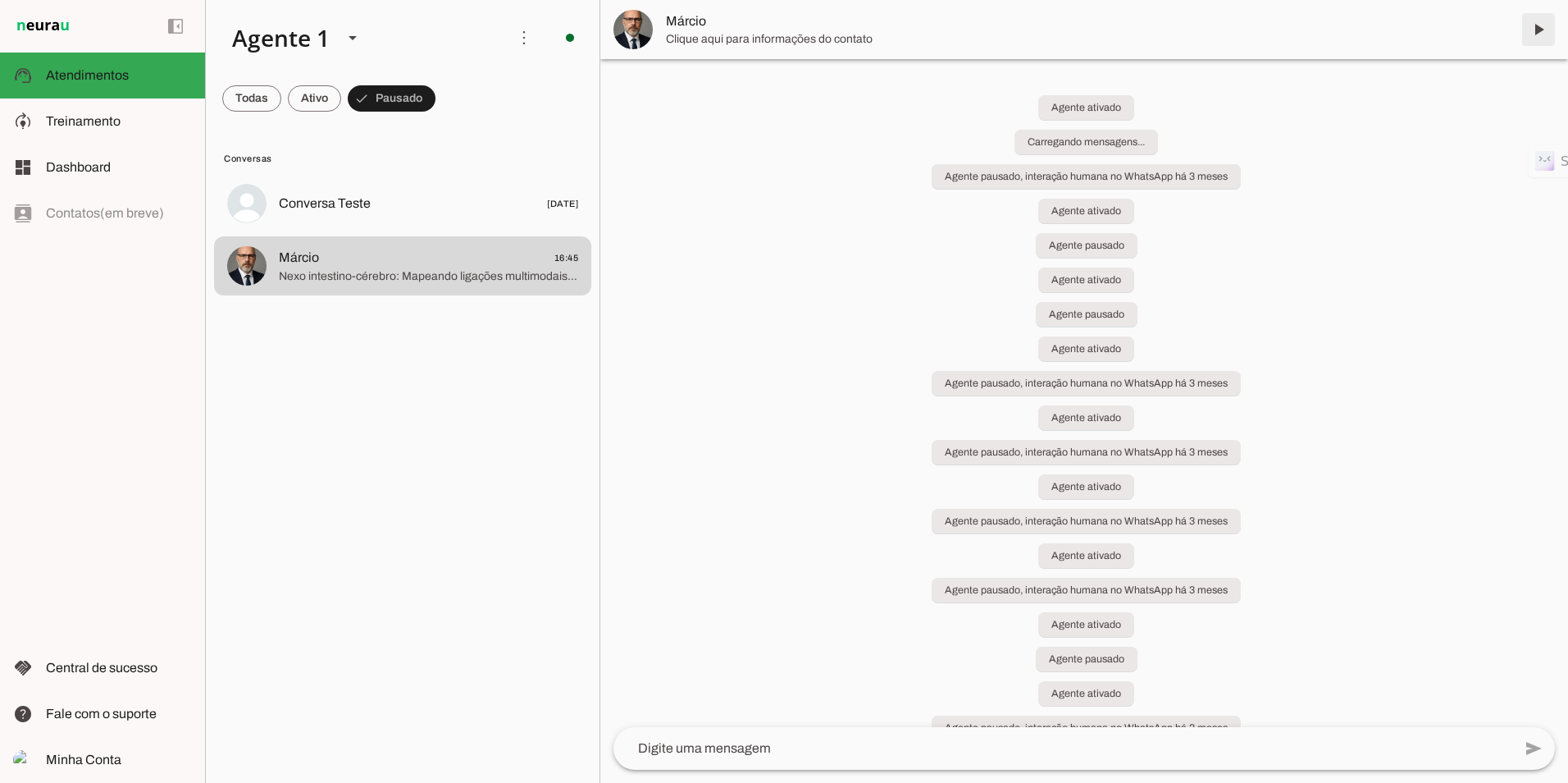
click at [1546, 23] on span at bounding box center [1538, 29] width 39 height 39
click at [238, 101] on span at bounding box center [251, 98] width 59 height 39
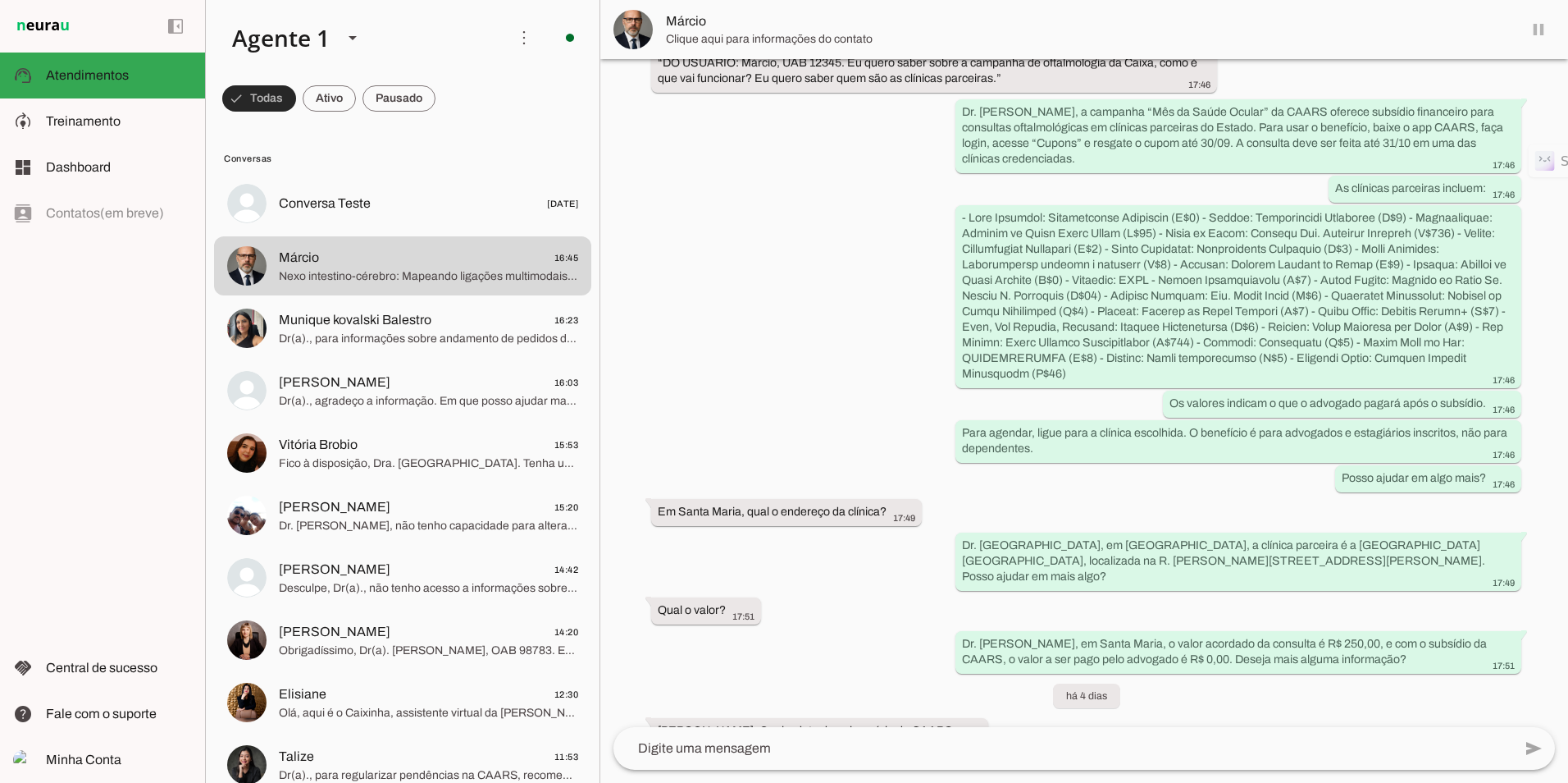
scroll to position [32253, 0]
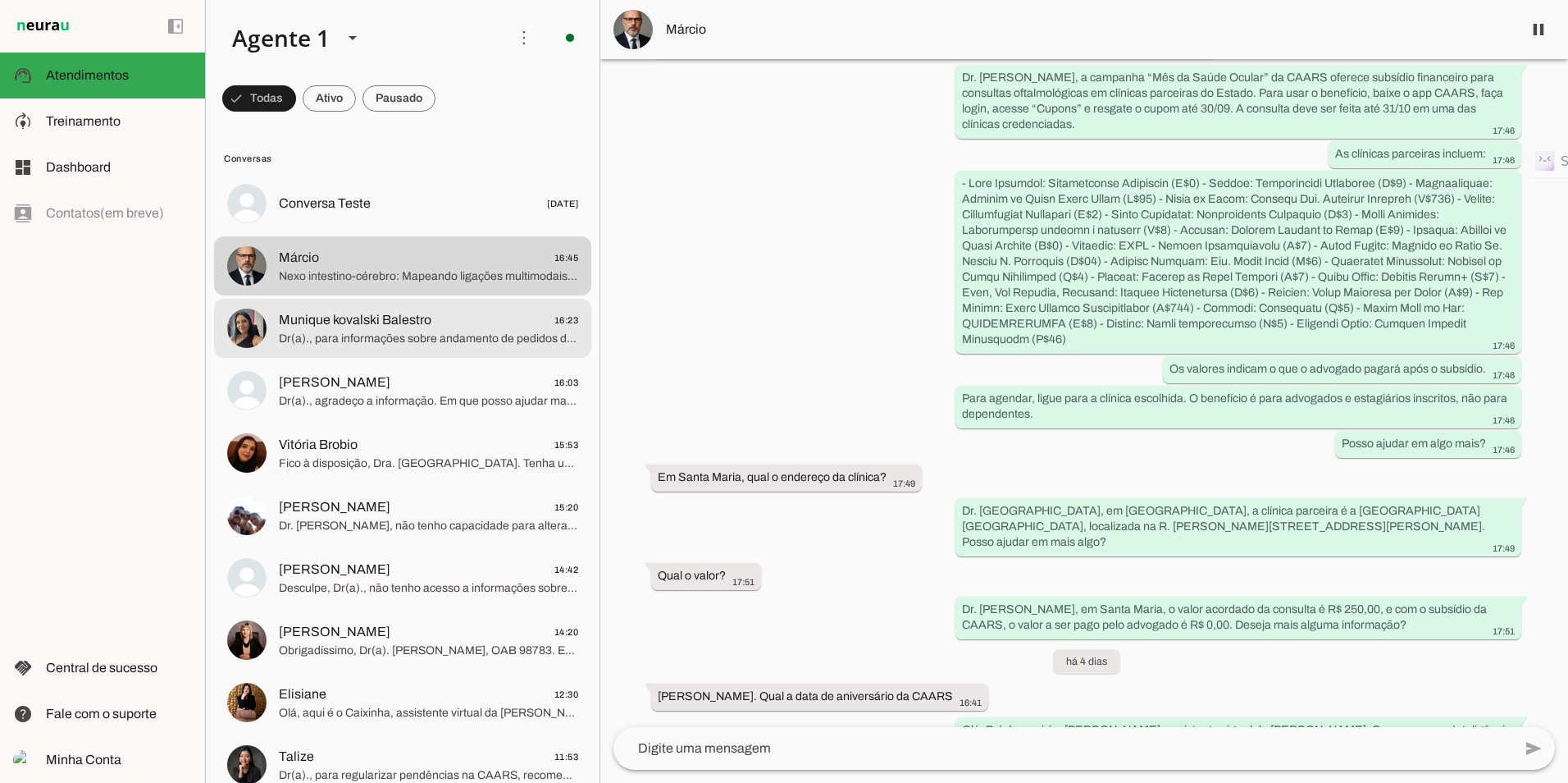
click at [355, 323] on span "Munique kovalski Balestro" at bounding box center [356, 320] width 153 height 20
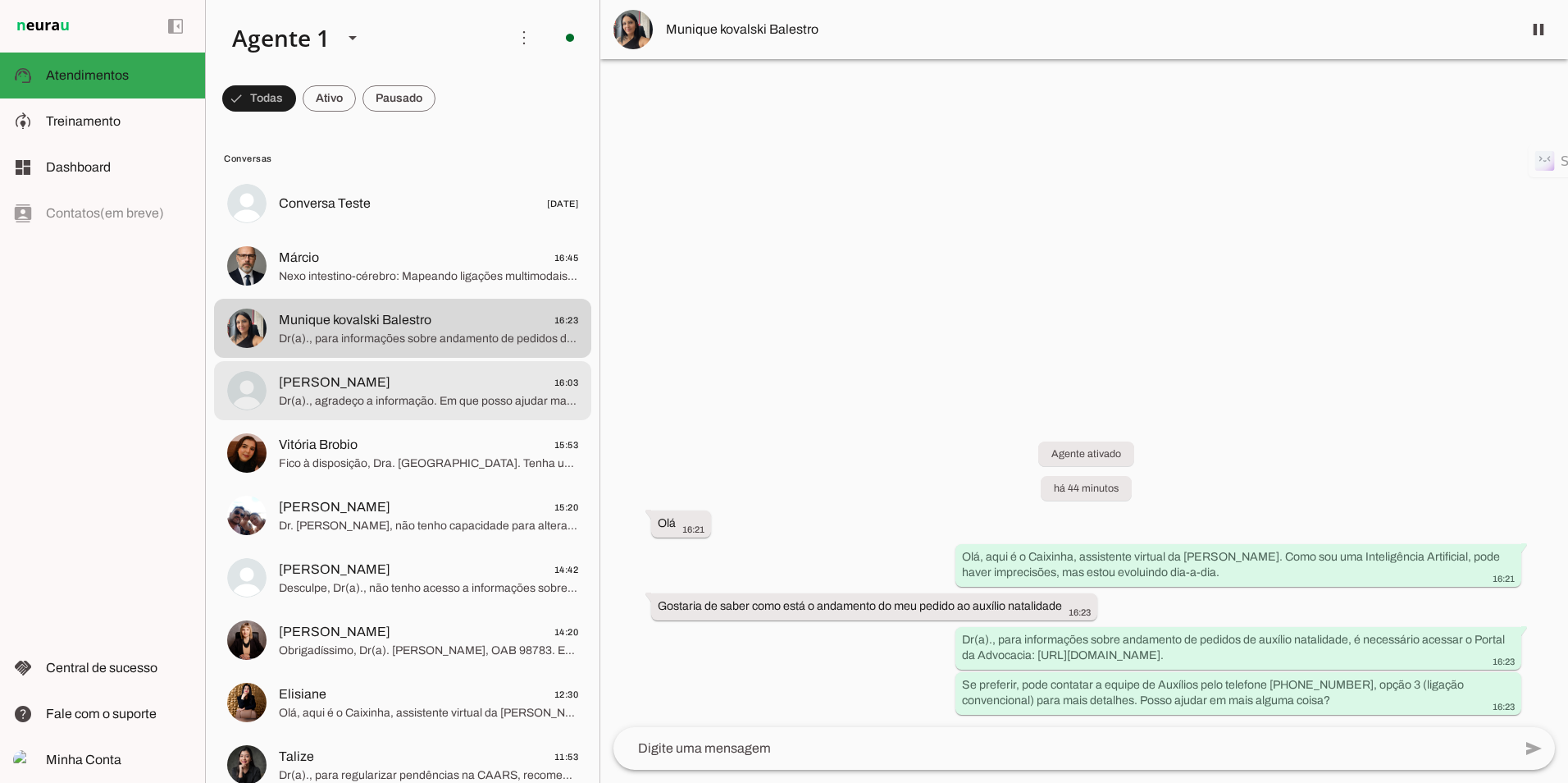
click at [356, 398] on span "Dr(a)., agradeço a informação. Em que posso ajudar mais hoje?" at bounding box center [429, 401] width 299 height 17
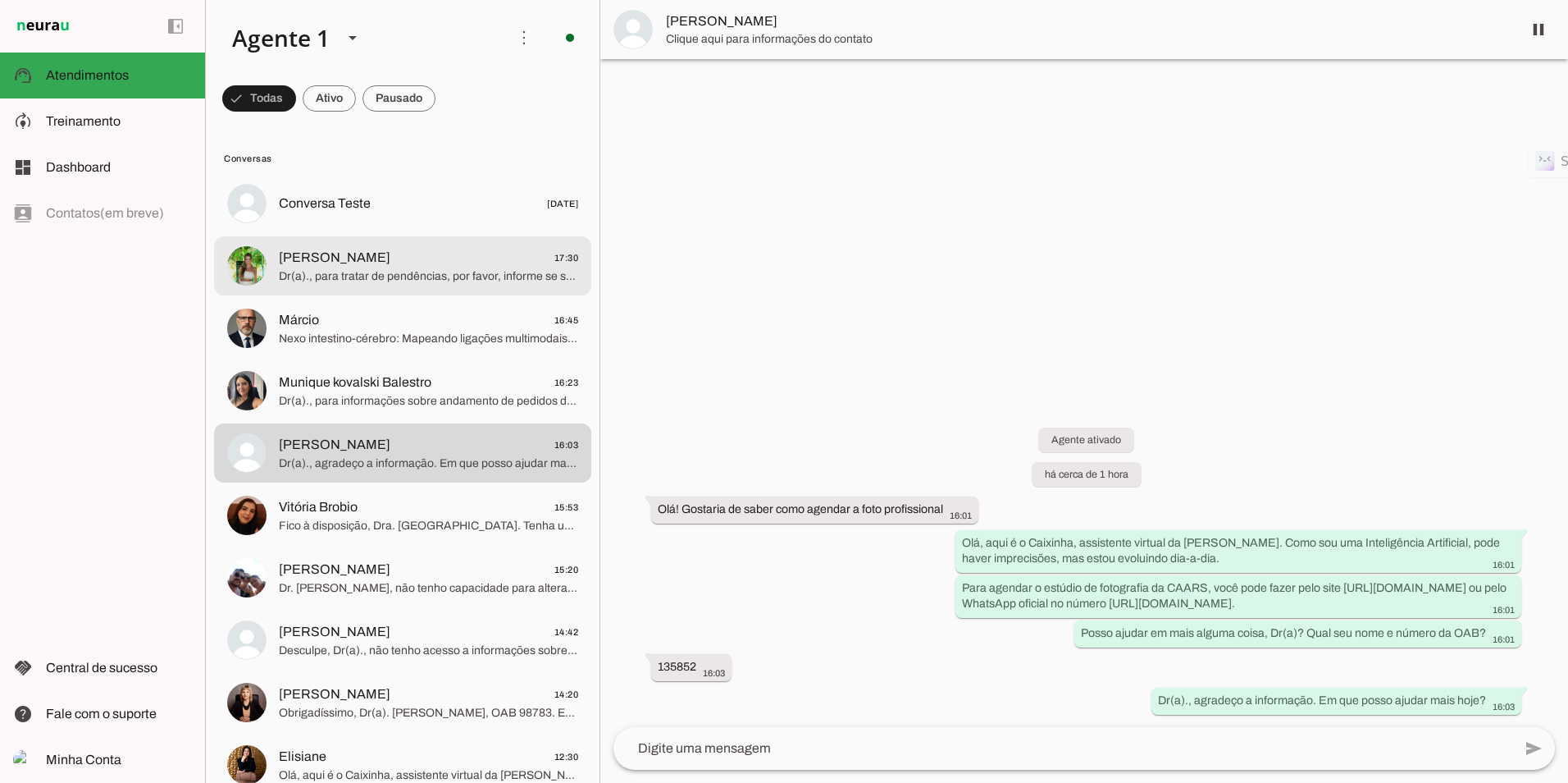
click at [430, 266] on span "[PERSON_NAME] 17:30" at bounding box center [429, 258] width 299 height 21
